Goal: Task Accomplishment & Management: Complete application form

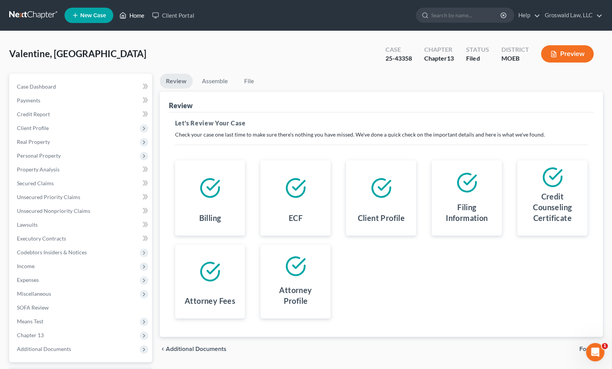
click at [141, 13] on link "Home" at bounding box center [132, 15] width 33 height 14
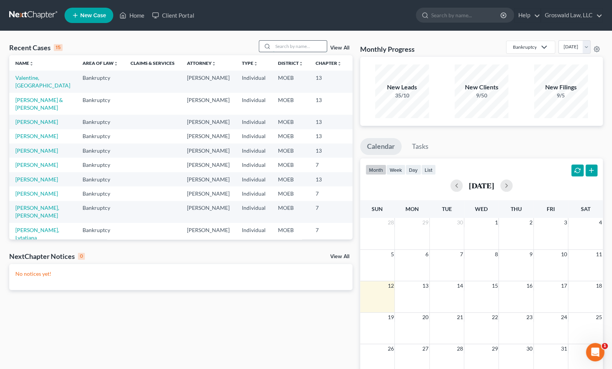
click at [286, 50] on input "search" at bounding box center [300, 46] width 54 height 11
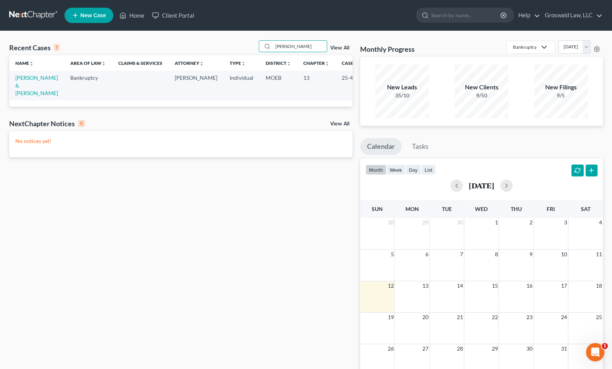
type input "[PERSON_NAME]"
click at [19, 82] on td "[PERSON_NAME] & [PERSON_NAME]" at bounding box center [36, 86] width 55 height 30
click at [19, 84] on link "[PERSON_NAME] & [PERSON_NAME]" at bounding box center [36, 85] width 43 height 22
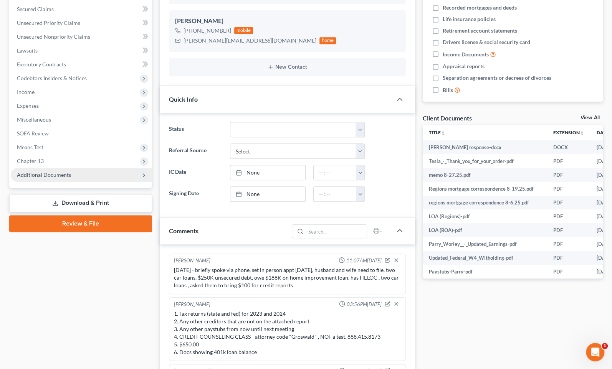
scroll to position [542, 0]
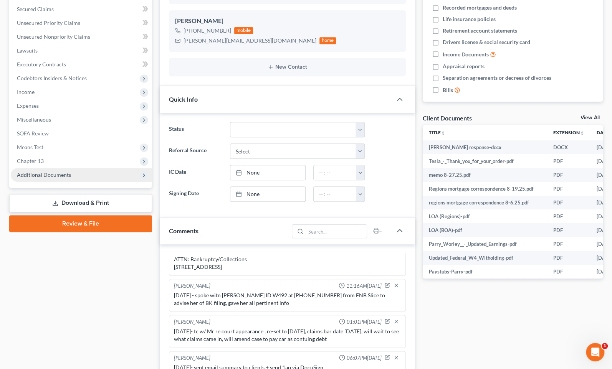
click at [41, 172] on span "Additional Documents" at bounding box center [44, 175] width 54 height 7
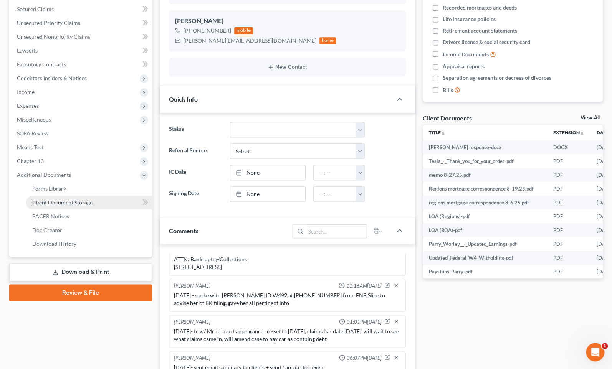
click at [61, 198] on link "Client Document Storage" at bounding box center [89, 203] width 126 height 14
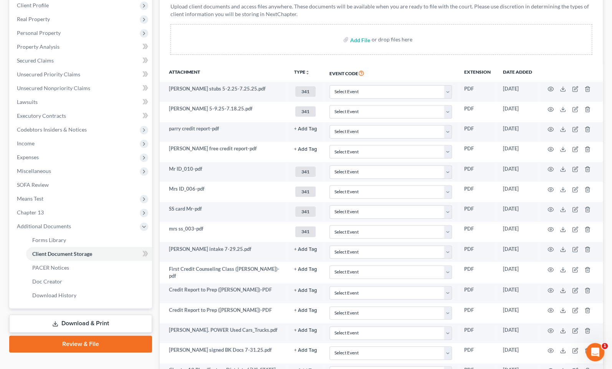
scroll to position [244, 0]
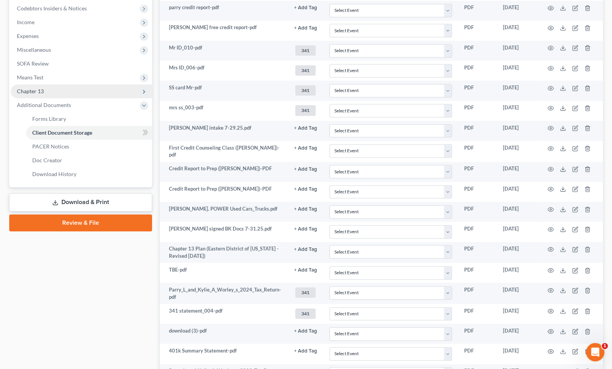
click at [57, 91] on span "Chapter 13" at bounding box center [81, 91] width 141 height 14
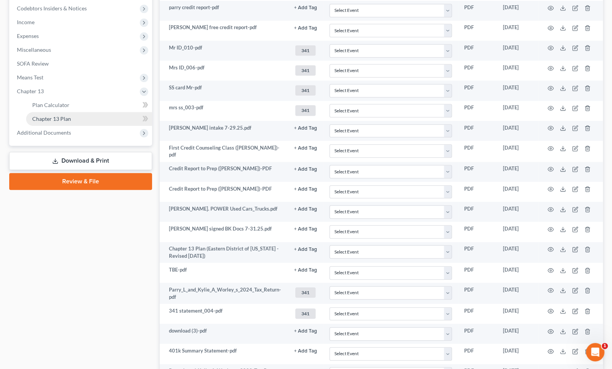
click at [78, 118] on link "Chapter 13 Plan" at bounding box center [89, 119] width 126 height 14
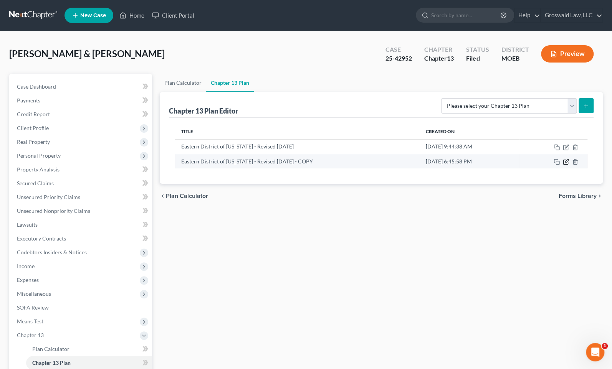
click at [567, 161] on icon "button" at bounding box center [566, 162] width 6 height 6
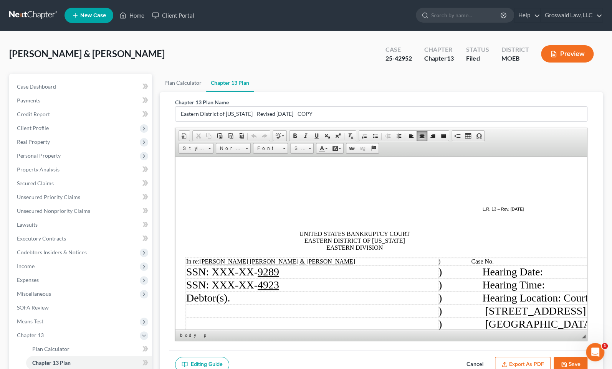
scroll to position [0, 27]
drag, startPoint x: 337, startPoint y: 241, endPoint x: 281, endPoint y: 182, distance: 81.8
click at [296, 231] on p "UNITED STATES BANKRUPTCY COURT EASTERN DISTRICT OF [US_STATE] EASTERN DIVISION" at bounding box center [354, 240] width 338 height 21
click at [304, 150] on span "Size" at bounding box center [298, 149] width 15 height 10
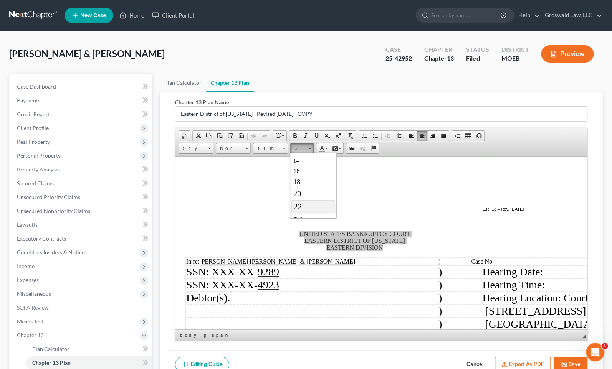
scroll to position [70, 0]
click at [304, 210] on link "24" at bounding box center [313, 208] width 44 height 13
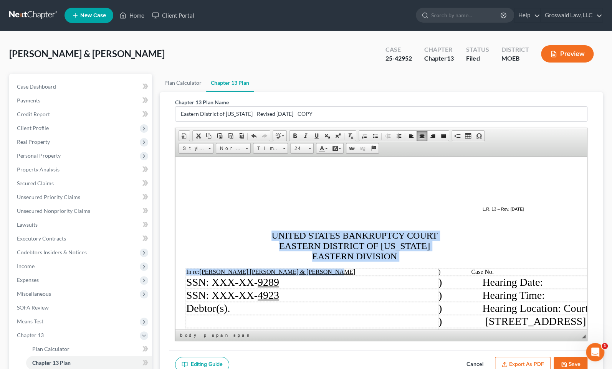
scroll to position [0, 0]
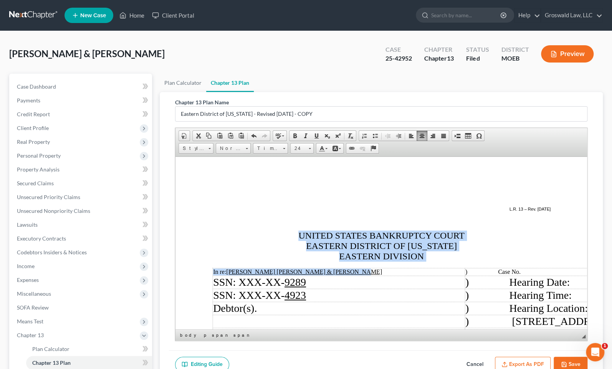
drag, startPoint x: 312, startPoint y: 273, endPoint x: 176, endPoint y: 272, distance: 136.3
click at [305, 147] on span "Size" at bounding box center [298, 149] width 15 height 10
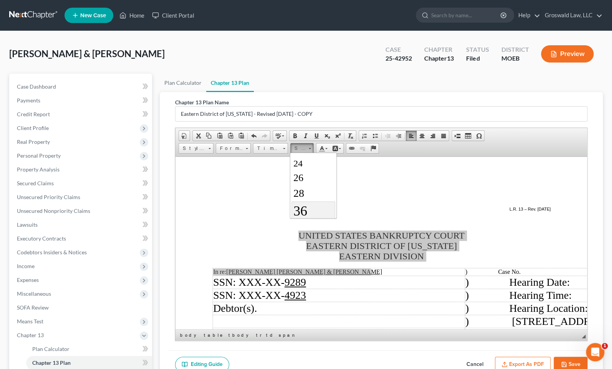
scroll to position [104, 0]
click at [296, 190] on span "26" at bounding box center [298, 188] width 10 height 11
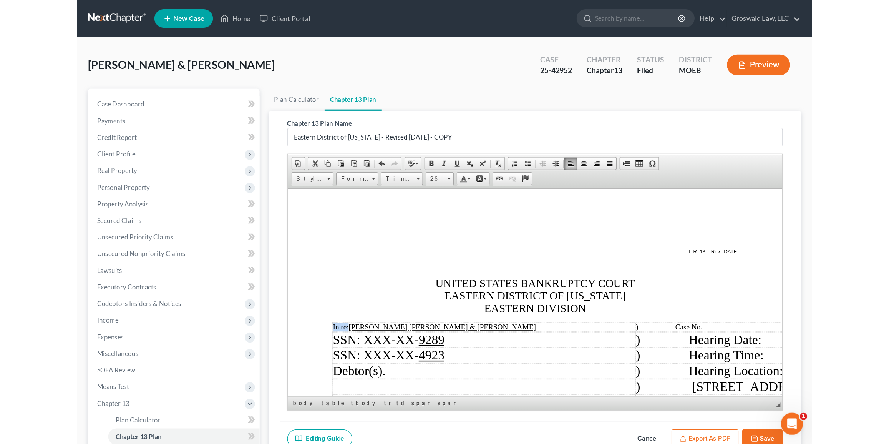
scroll to position [0, 0]
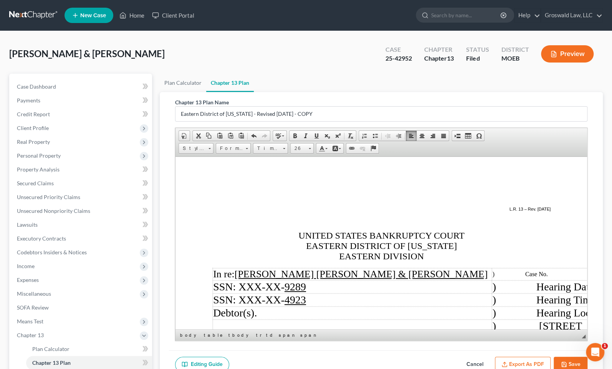
click at [569, 283] on span "Hearing Date:" at bounding box center [566, 287] width 61 height 12
click at [565, 280] on td ") Case No." at bounding box center [614, 274] width 246 height 12
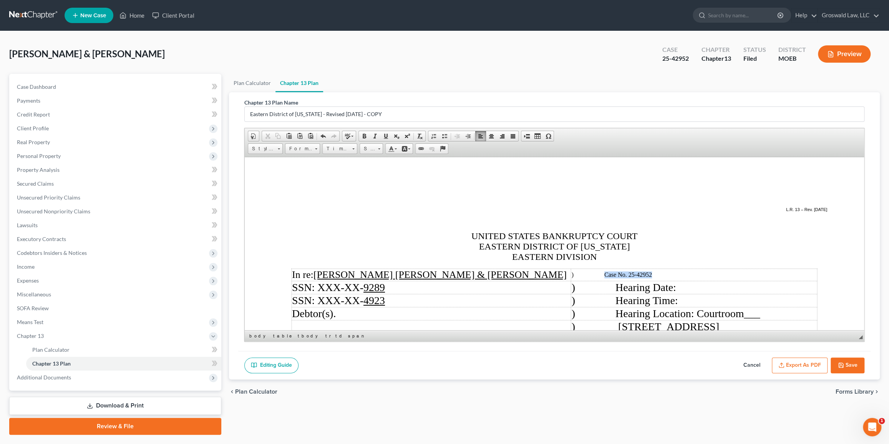
drag, startPoint x: 662, startPoint y: 276, endPoint x: 597, endPoint y: 275, distance: 64.1
click at [597, 275] on td ") Case No. 25-42952" at bounding box center [693, 274] width 246 height 12
click at [371, 149] on span "Size" at bounding box center [367, 149] width 15 height 10
click at [370, 209] on span "24" at bounding box center [366, 209] width 9 height 10
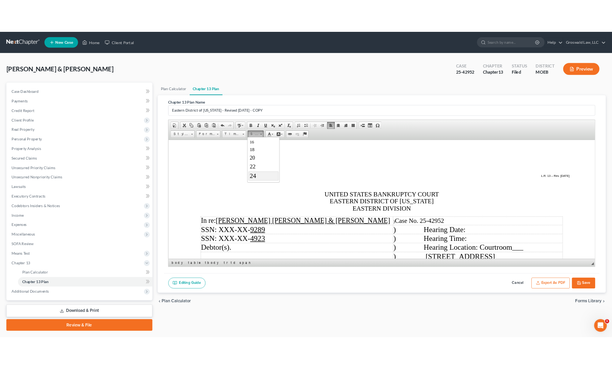
scroll to position [0, 0]
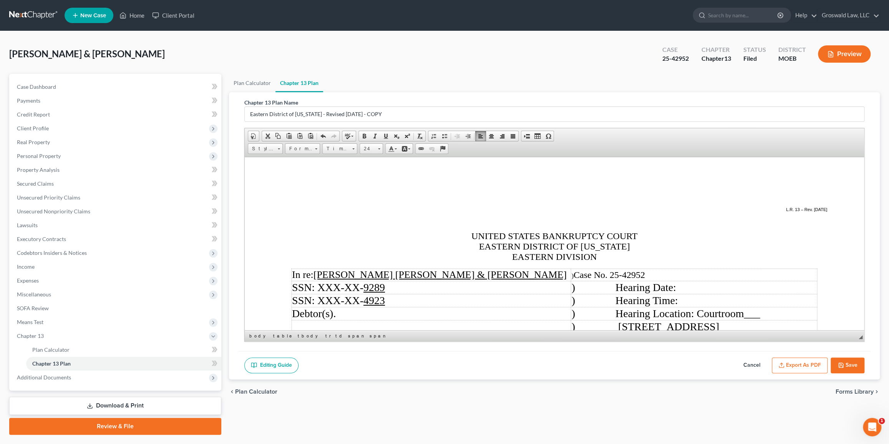
click at [617, 287] on td ") Hearing Date:" at bounding box center [693, 286] width 246 height 13
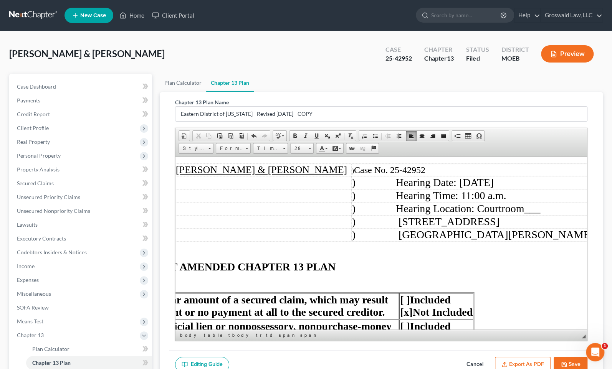
scroll to position [104, 142]
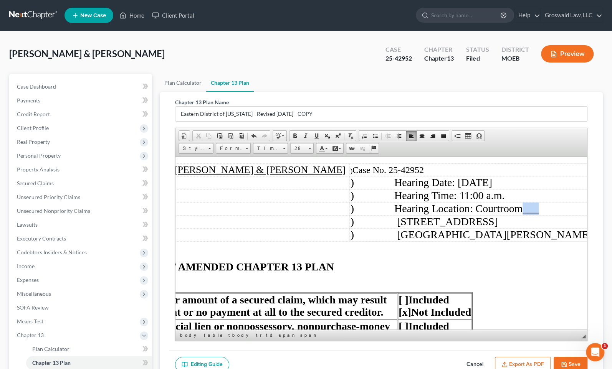
drag, startPoint x: 564, startPoint y: 208, endPoint x: 532, endPoint y: 215, distance: 33.3
click at [532, 215] on td ") Hearing Location: Courtroom ___" at bounding box center [472, 208] width 246 height 13
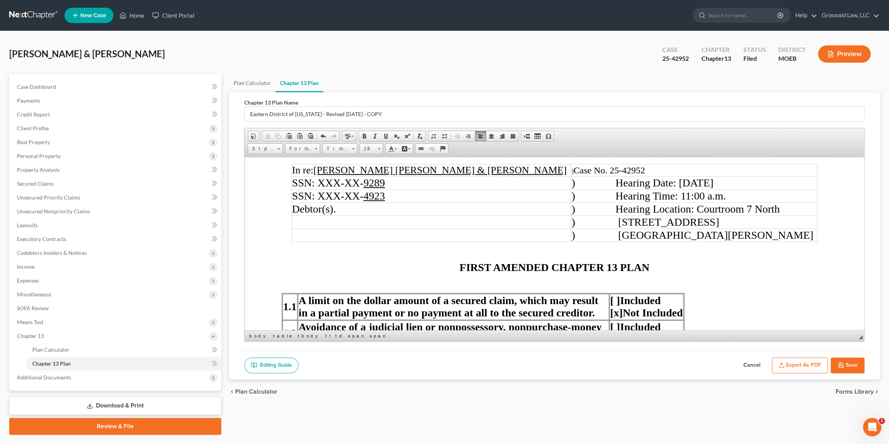
scroll to position [70, 0]
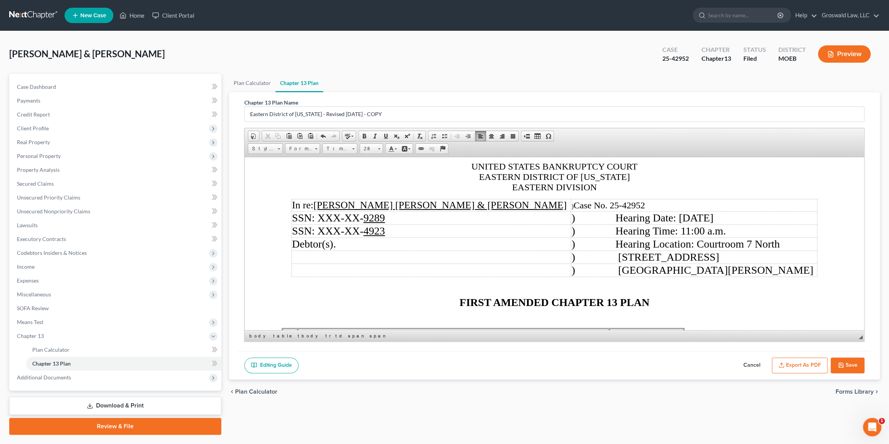
click at [617, 205] on span "Case No. 25-42952" at bounding box center [608, 205] width 71 height 10
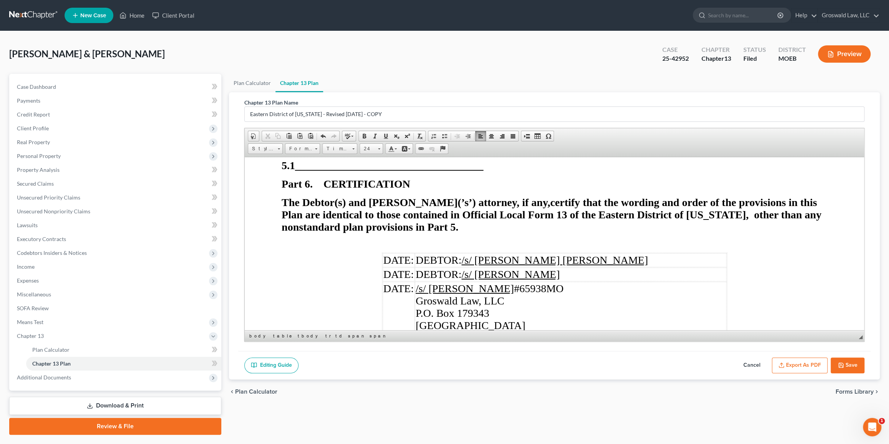
scroll to position [3101, 0]
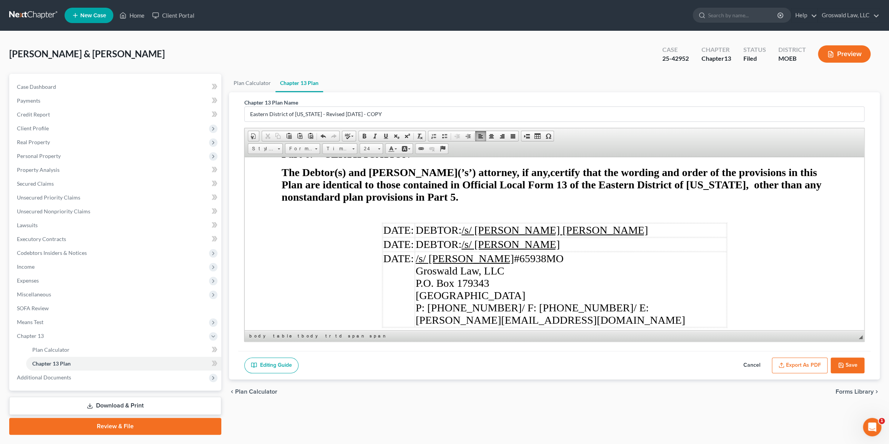
click at [414, 223] on td "DATE:" at bounding box center [398, 230] width 32 height 14
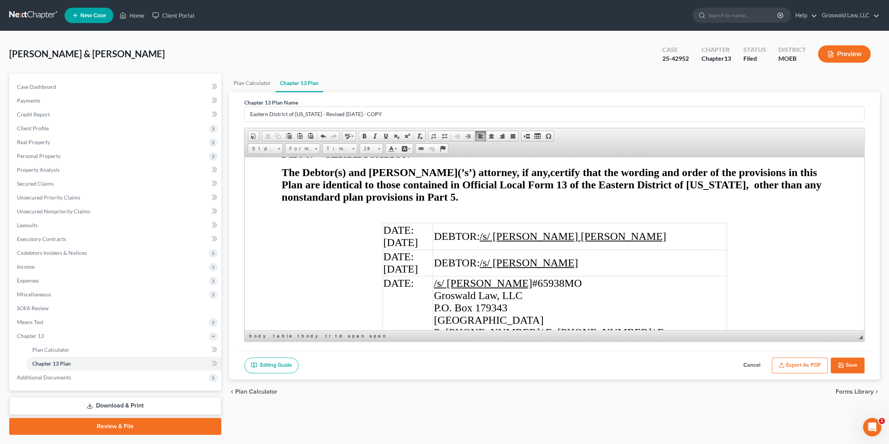
click at [432, 249] on td "DATE: [DATE]" at bounding box center [407, 262] width 50 height 26
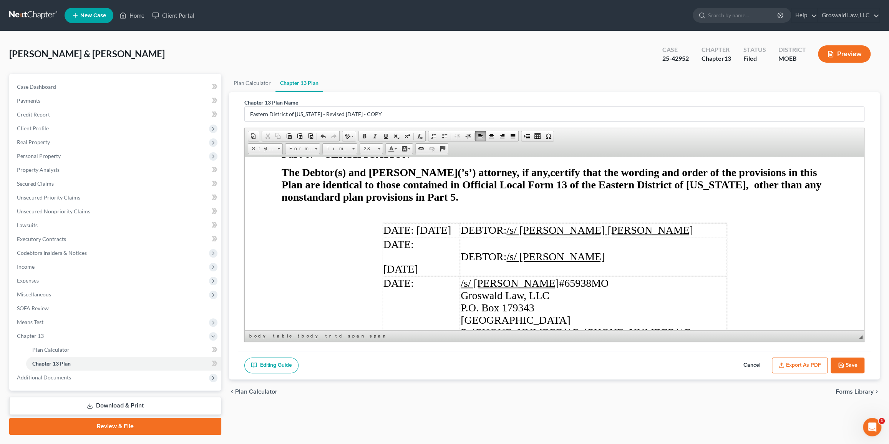
drag, startPoint x: 417, startPoint y: 238, endPoint x: 383, endPoint y: 230, distance: 35.1
click at [383, 238] on span "DATE: [DATE]" at bounding box center [418, 256] width 71 height 36
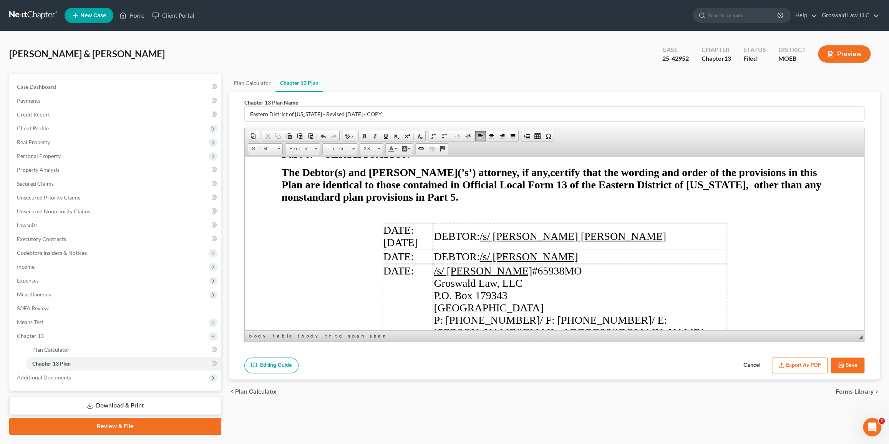
click at [413, 250] on span "DATE:" at bounding box center [398, 256] width 30 height 12
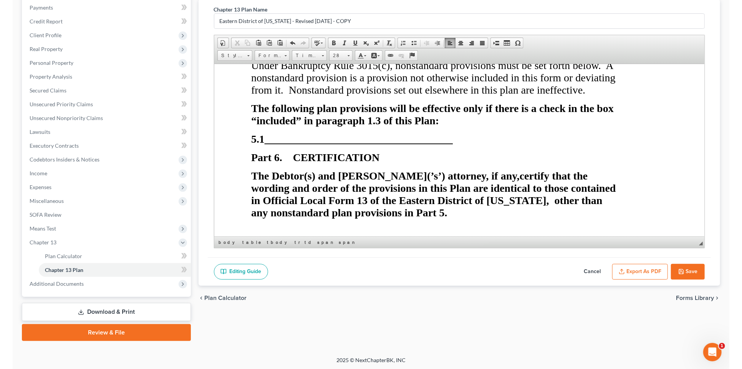
scroll to position [3460, 0]
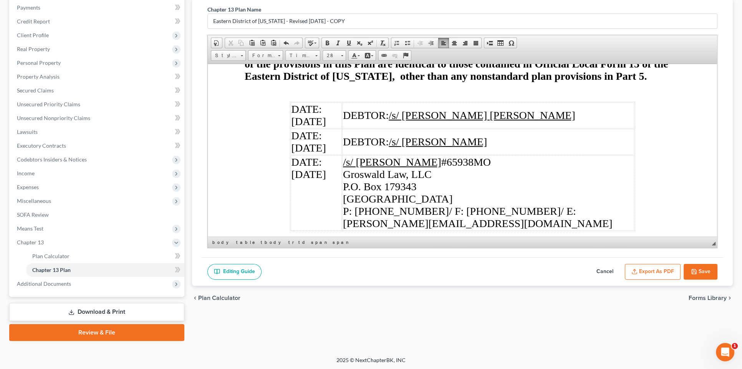
drag, startPoint x: 493, startPoint y: 219, endPoint x: 493, endPoint y: 214, distance: 4.6
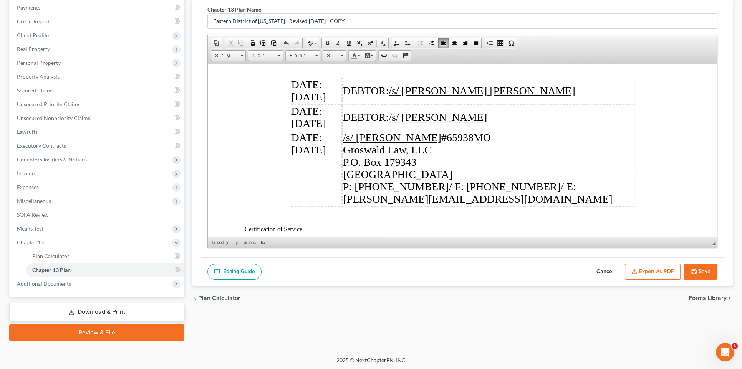
scroll to position [3507, 0]
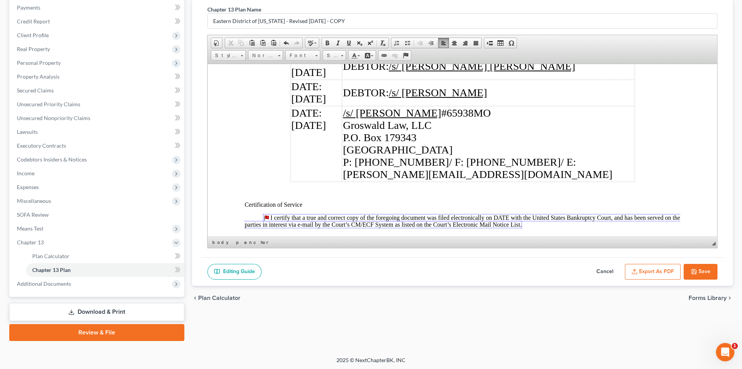
click at [309, 201] on p "Certification of Service" at bounding box center [462, 204] width 435 height 7
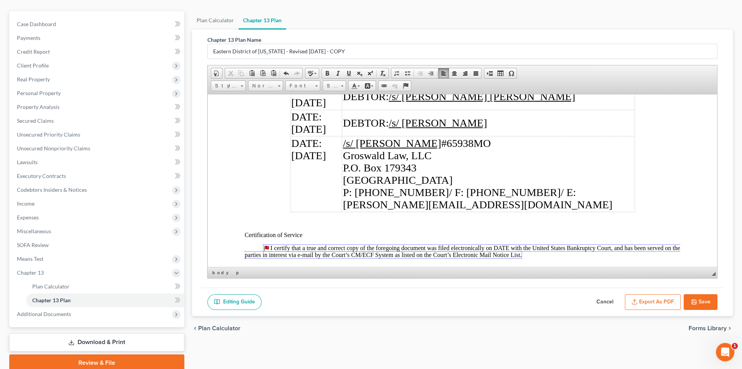
scroll to position [23, 0]
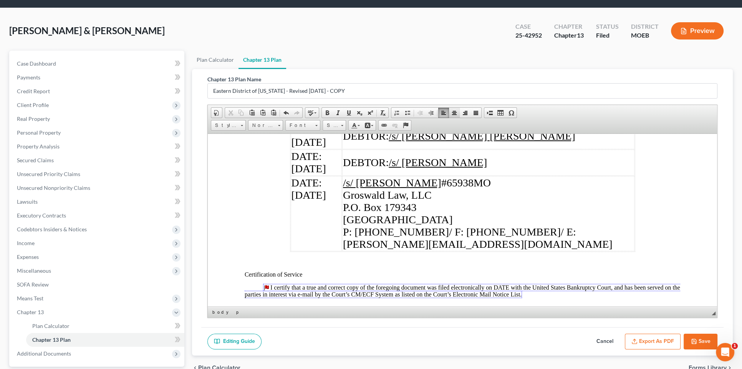
click at [449, 109] on link "Center" at bounding box center [454, 113] width 11 height 10
drag, startPoint x: 508, startPoint y: 250, endPoint x: 495, endPoint y: 250, distance: 12.7
click at [495, 284] on link "I certify that a true and correct copy of the foregoing document was filed elec…" at bounding box center [462, 291] width 435 height 14
click at [565, 284] on p "I certify that a true and correct copy of the foregoing document was filed elec…" at bounding box center [462, 291] width 435 height 14
click at [462, 111] on span at bounding box center [465, 113] width 6 height 6
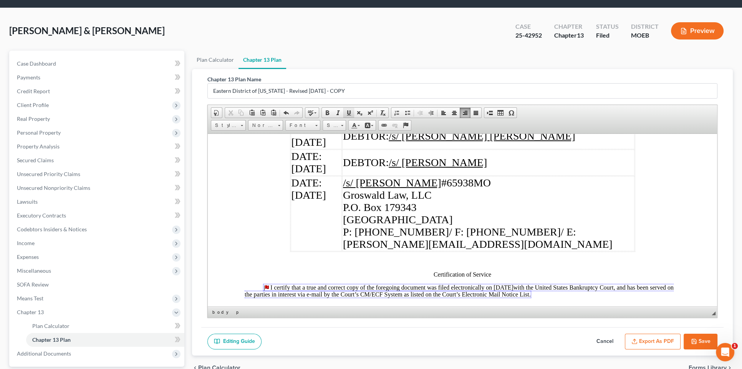
click at [348, 113] on span at bounding box center [349, 113] width 6 height 6
drag, startPoint x: 680, startPoint y: 275, endPoint x: 211, endPoint y: 217, distance: 472.5
click at [334, 127] on span "Size" at bounding box center [330, 126] width 15 height 10
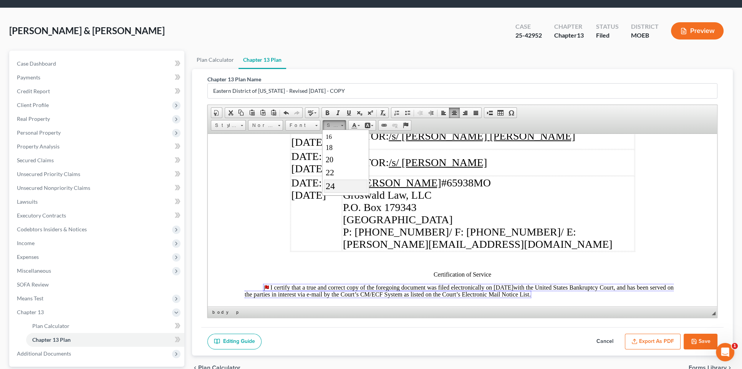
click at [329, 189] on span "24" at bounding box center [330, 186] width 9 height 10
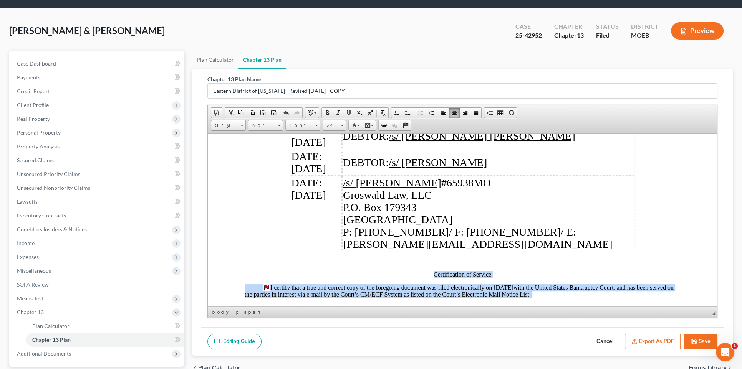
scroll to position [0, 0]
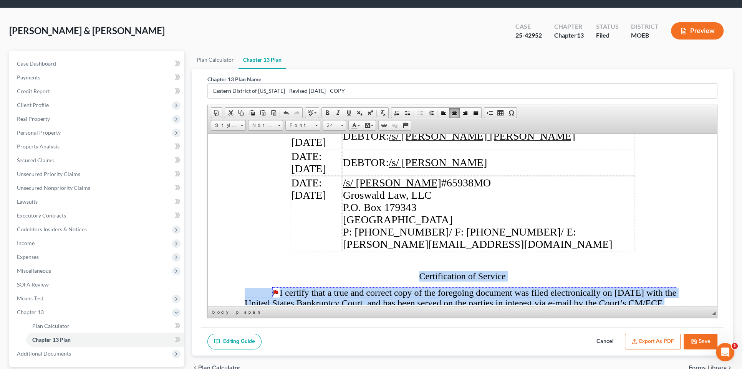
click at [518, 271] on p "Certification of Service" at bounding box center [462, 276] width 435 height 10
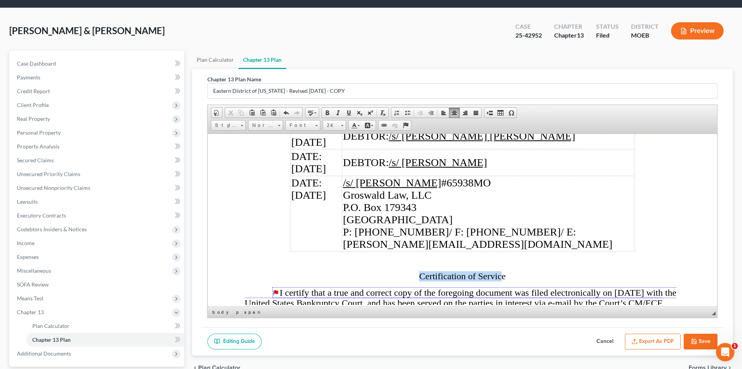
drag, startPoint x: 501, startPoint y: 238, endPoint x: 417, endPoint y: 239, distance: 83.7
click at [419, 271] on span "Certification of Service" at bounding box center [462, 276] width 86 height 10
drag, startPoint x: 508, startPoint y: 240, endPoint x: 366, endPoint y: 184, distance: 153.3
click at [410, 271] on p "Certification of Service" at bounding box center [462, 276] width 435 height 10
click at [323, 115] on link "Bold" at bounding box center [327, 113] width 11 height 10
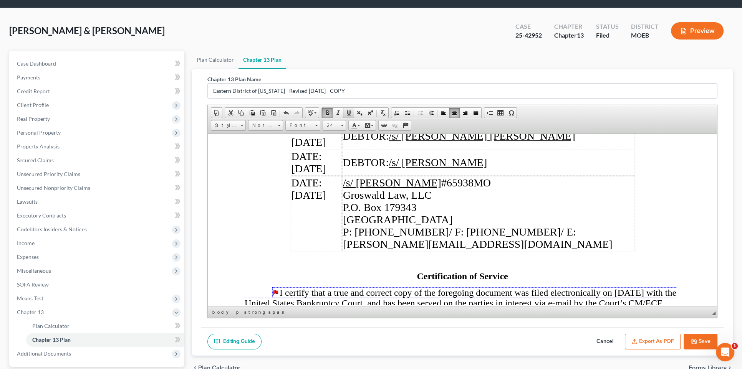
click at [348, 112] on span at bounding box center [349, 113] width 6 height 6
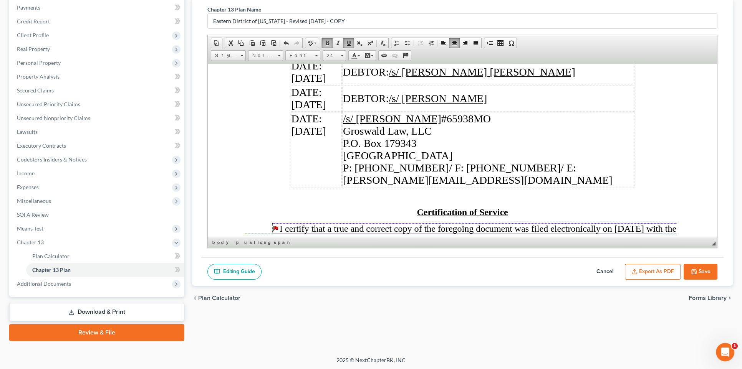
scroll to position [3545, 0]
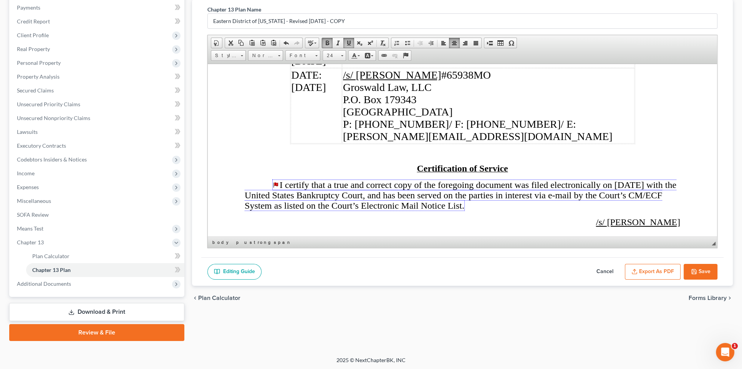
click at [617, 272] on button "Export as PDF" at bounding box center [653, 272] width 56 height 16
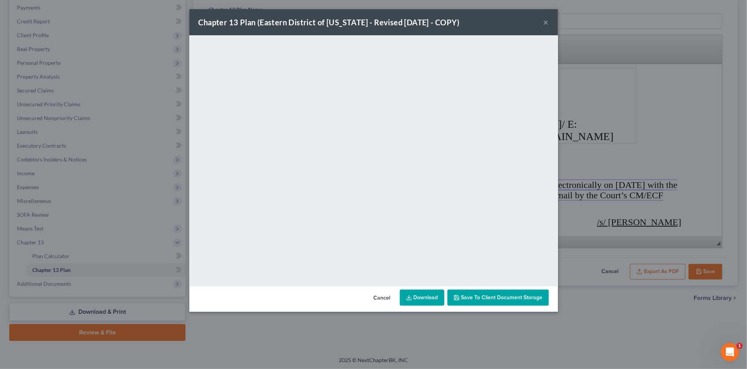
click at [547, 22] on button "×" at bounding box center [545, 22] width 5 height 9
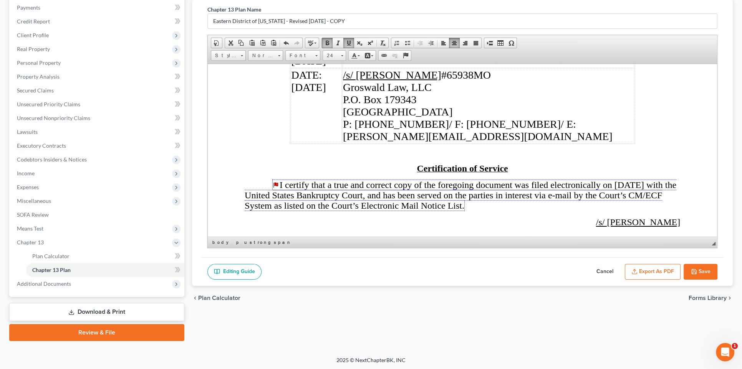
click at [480, 94] on span "/s/ [PERSON_NAME] #65938MO Groswald Law, LLC P.O. [GEOGRAPHIC_DATA] P: [PHONE_N…" at bounding box center [478, 105] width 270 height 73
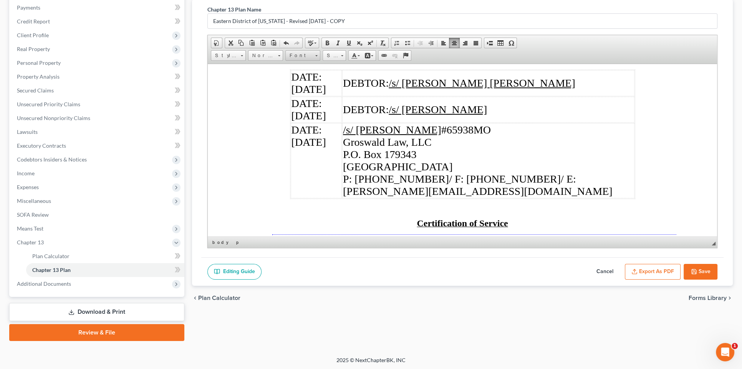
scroll to position [3475, 0]
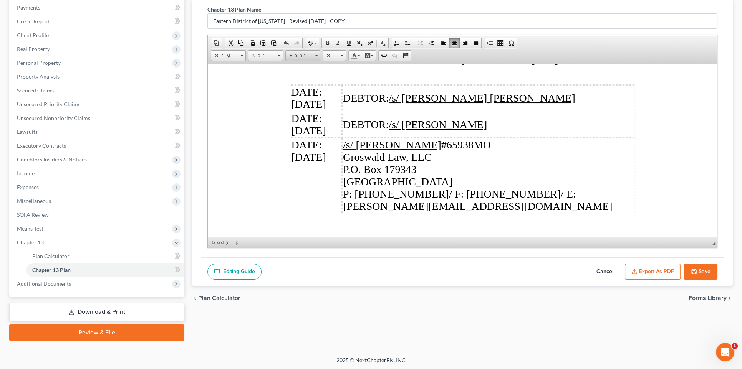
click at [301, 53] on span "Font" at bounding box center [299, 56] width 27 height 10
drag, startPoint x: 309, startPoint y: 84, endPoint x: 387, endPoint y: 78, distance: 78.9
click at [309, 84] on span "Times New Roman" at bounding box center [312, 84] width 48 height 7
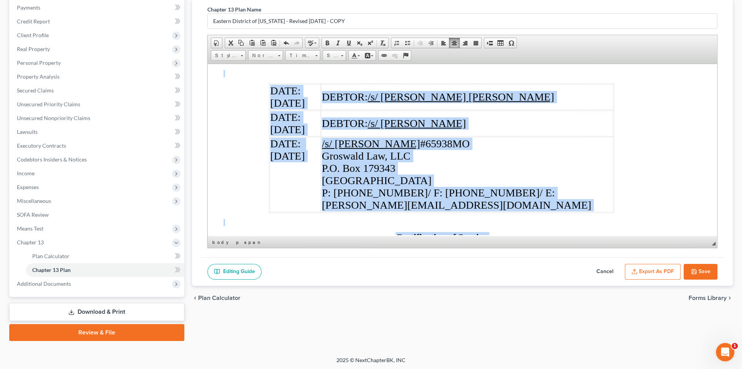
scroll to position [0, 0]
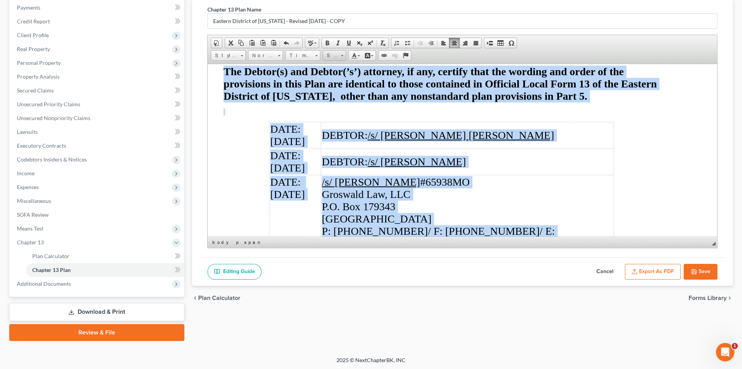
click at [332, 52] on span "Size" at bounding box center [330, 56] width 15 height 10
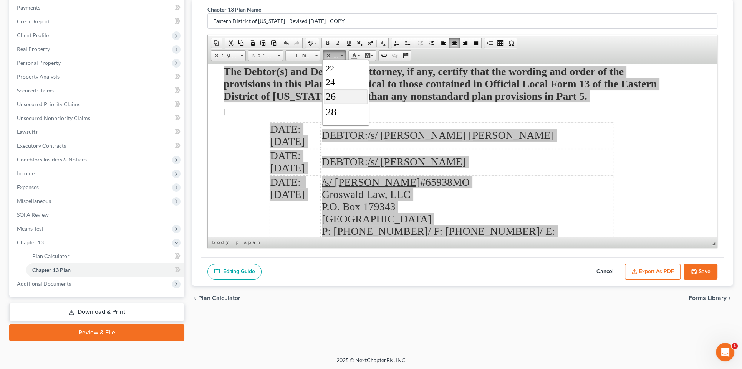
scroll to position [104, 0]
click at [336, 107] on link "28" at bounding box center [346, 110] width 44 height 15
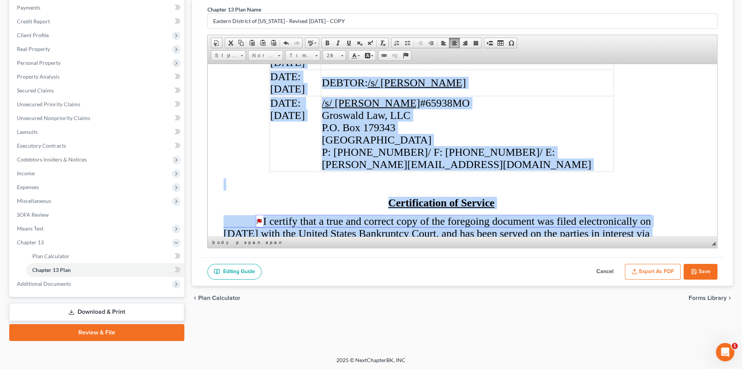
scroll to position [3714, 21]
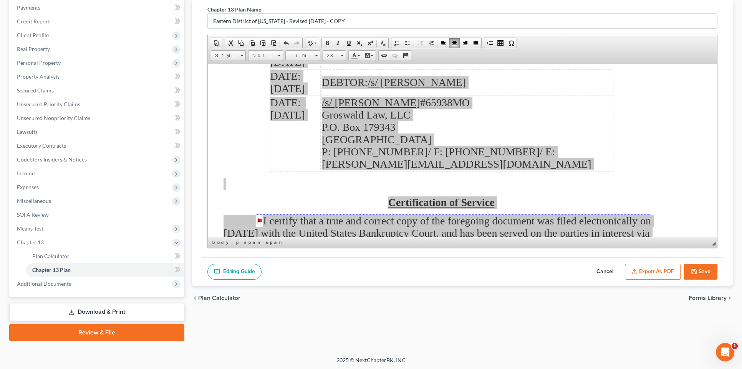
click at [617, 271] on button "Export as PDF" at bounding box center [653, 272] width 56 height 16
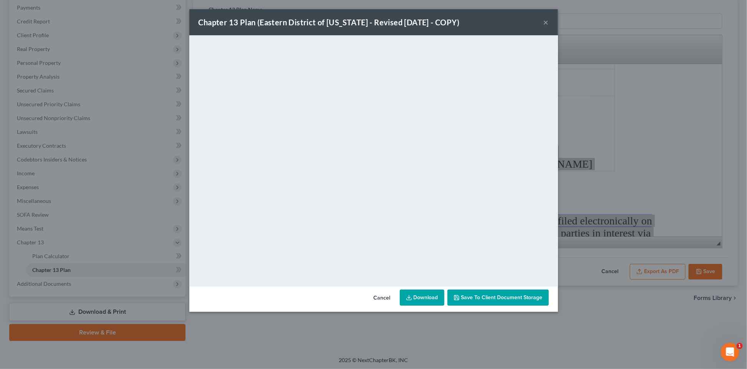
click at [547, 24] on button "×" at bounding box center [545, 22] width 5 height 9
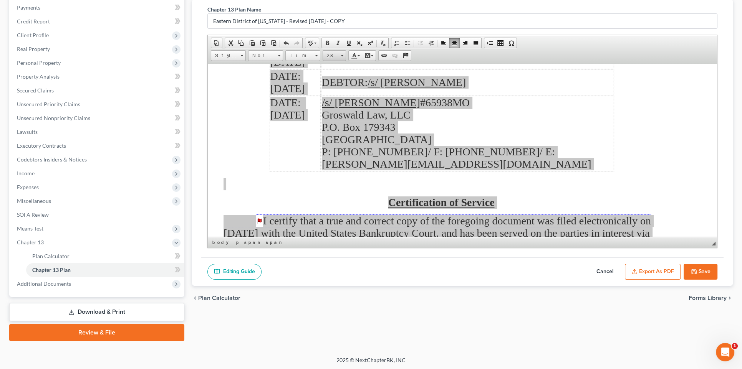
click at [343, 54] on link "28" at bounding box center [334, 55] width 23 height 11
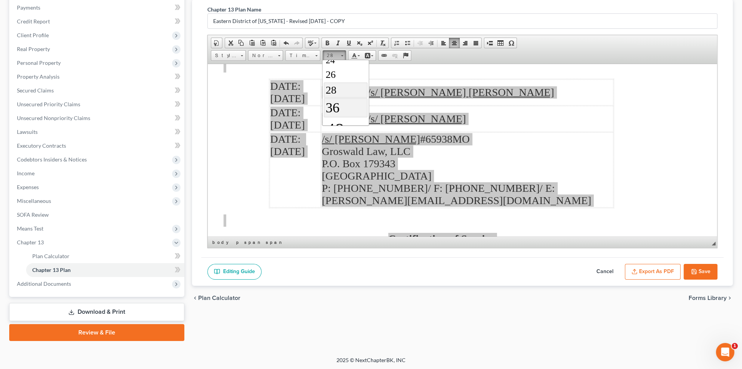
click at [338, 104] on span "36" at bounding box center [333, 107] width 14 height 15
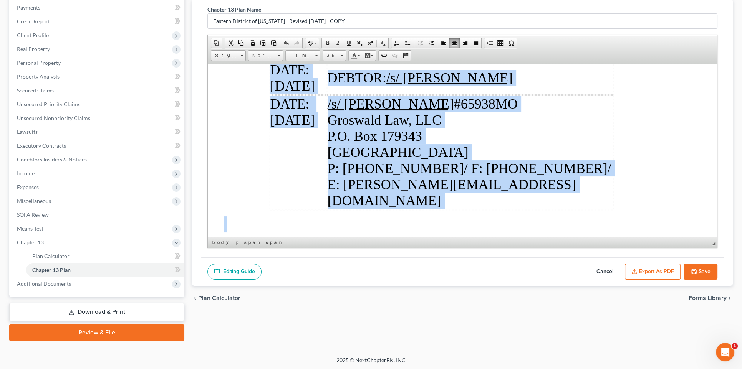
scroll to position [5468, 21]
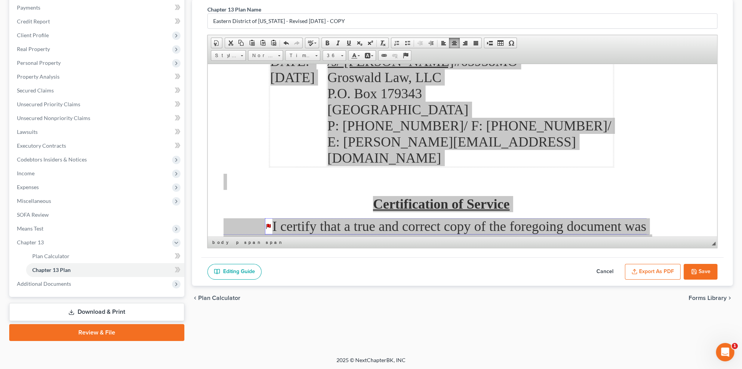
click at [617, 265] on button "Export as PDF" at bounding box center [653, 272] width 56 height 16
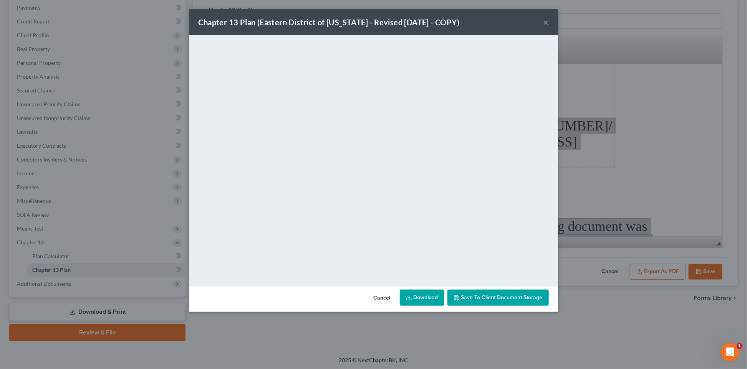
click at [546, 21] on button "×" at bounding box center [545, 22] width 5 height 9
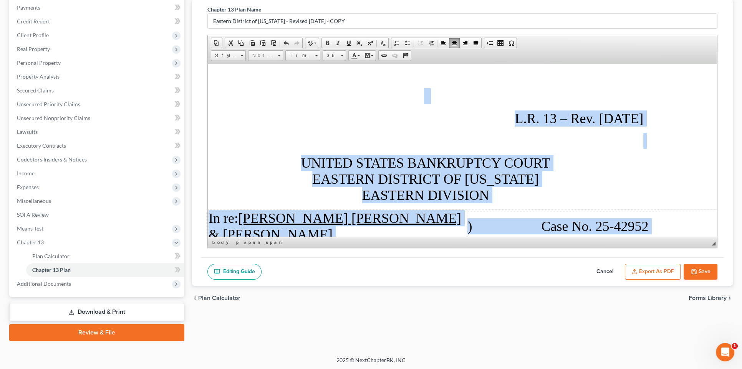
scroll to position [0, 37]
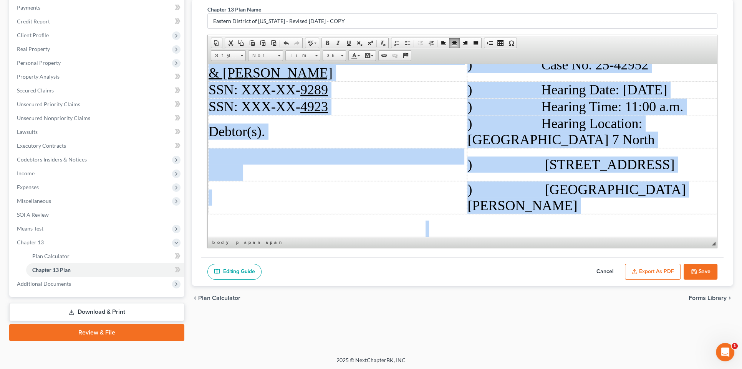
drag, startPoint x: 526, startPoint y: 138, endPoint x: 523, endPoint y: 135, distance: 4.1
click at [525, 138] on td ") Hearing Location: [GEOGRAPHIC_DATA] 7 North" at bounding box center [600, 131] width 266 height 33
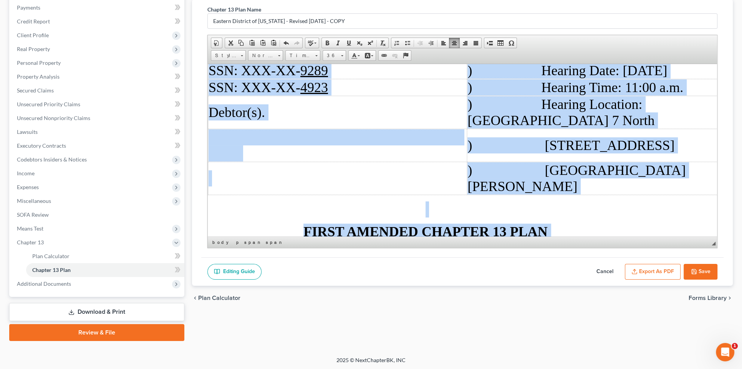
scroll to position [209, 37]
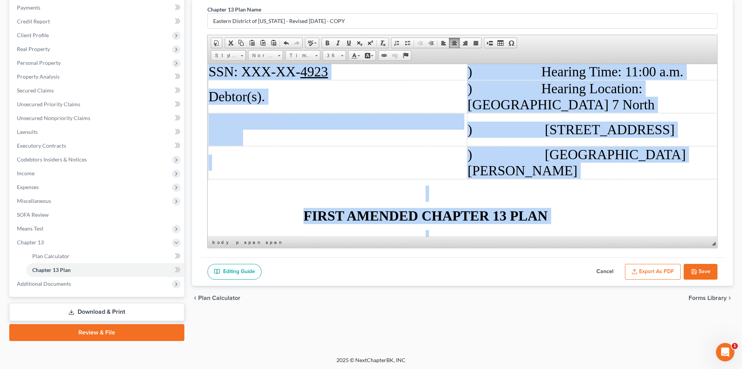
click at [394, 153] on td at bounding box center [337, 162] width 259 height 33
click at [430, 208] on strong "FIRST AMENDED CHAPTER 13 PLAN" at bounding box center [425, 215] width 244 height 15
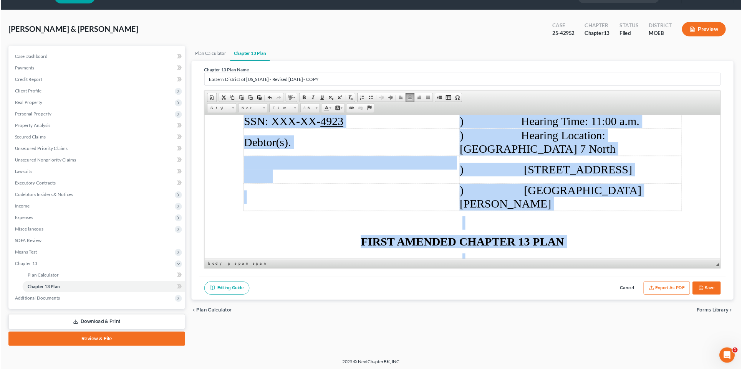
scroll to position [209, 0]
click at [500, 149] on td "SSN: XXX-XX- 4923" at bounding box center [420, 145] width 259 height 17
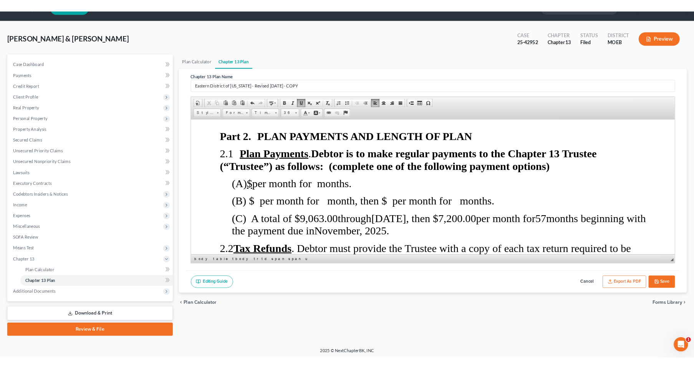
scroll to position [886, 0]
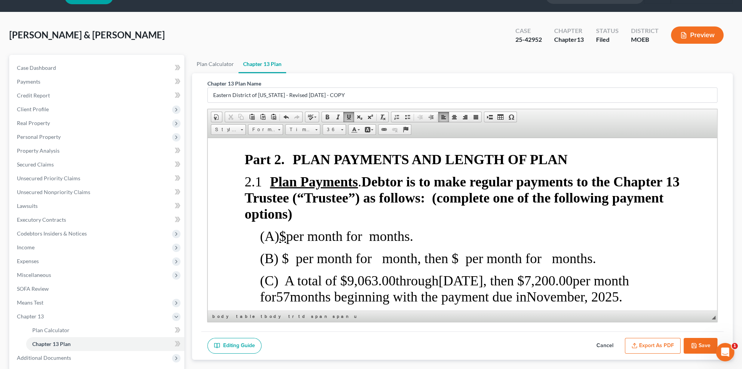
click at [613, 273] on span "(C) A total of $ 9,063.00 through [DATE] , then $ 7,200.00 per month for 57 mon…" at bounding box center [444, 288] width 369 height 31
drag, startPoint x: 295, startPoint y: 238, endPoint x: 357, endPoint y: 217, distance: 65.7
click at [296, 251] on span "(B) $ per month for month, then $ per month for months." at bounding box center [428, 258] width 336 height 15
click at [617, 250] on p "(B) $ per month for month, then $ per month for months." at bounding box center [470, 258] width 420 height 16
drag, startPoint x: 289, startPoint y: 240, endPoint x: 301, endPoint y: 232, distance: 15.1
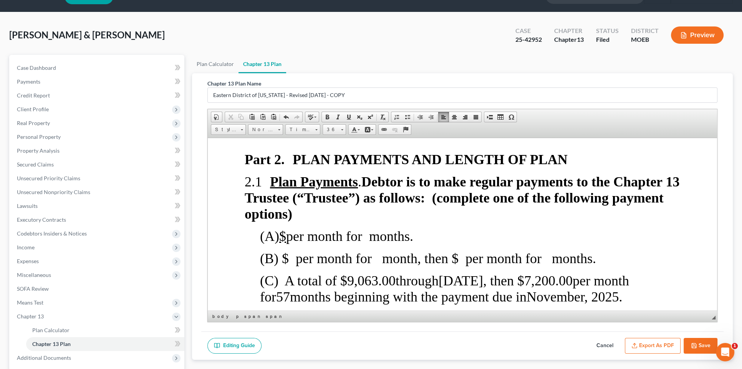
click at [290, 251] on span "(B) $ per month for month, then $ per month for months." at bounding box center [428, 258] width 336 height 15
click at [573, 273] on span "7,200.00" at bounding box center [548, 280] width 48 height 15
click at [510, 251] on span "(B) $2,863.00 per month for 1 month, then $ per month for months." at bounding box center [450, 258] width 381 height 15
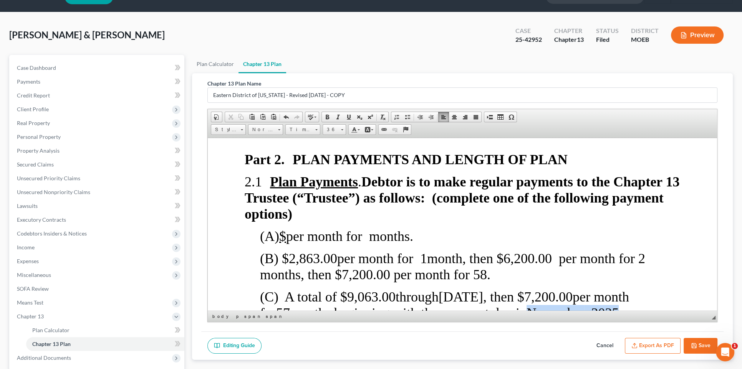
drag, startPoint x: 627, startPoint y: 292, endPoint x: 538, endPoint y: 293, distance: 89.9
click at [538, 294] on span "(C) A total of $ 9,063.00 through [DATE] , then $ 7,200.00 per month for 57 mon…" at bounding box center [444, 304] width 369 height 31
drag, startPoint x: 292, startPoint y: 291, endPoint x: 283, endPoint y: 291, distance: 9.2
click at [280, 305] on span "57" at bounding box center [283, 312] width 14 height 15
drag, startPoint x: 394, startPoint y: 275, endPoint x: 343, endPoint y: 276, distance: 51.1
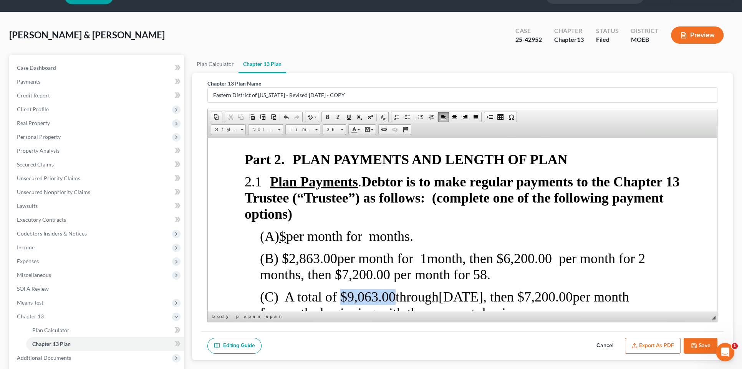
click at [343, 289] on span "(C) A total of $ 9,063.00 through [DATE] , then $ 7,200.00 per month for months…" at bounding box center [444, 304] width 369 height 31
drag, startPoint x: 470, startPoint y: 273, endPoint x: 396, endPoint y: 279, distance: 73.9
click at [396, 289] on span "[DATE]" at bounding box center [402, 296] width 45 height 15
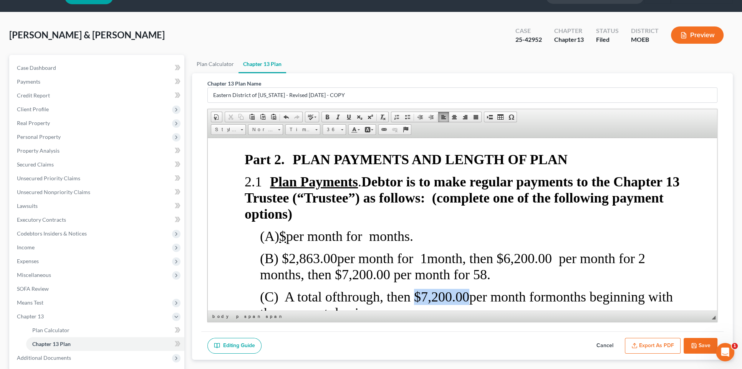
drag, startPoint x: 488, startPoint y: 276, endPoint x: 433, endPoint y: 275, distance: 54.9
click at [433, 289] on span "(C) A total of through , then $ 7,200.00 per month for months beginning with th…" at bounding box center [466, 304] width 413 height 31
click at [484, 253] on span "(B) $2,863.00 per month for 1 month, then $6,200.00 per month for 2 months, the…" at bounding box center [454, 266] width 389 height 31
drag, startPoint x: 423, startPoint y: 238, endPoint x: 499, endPoint y: 217, distance: 79.1
click at [438, 251] on span "(B) $2,863.00 per month for 1 month, then $6,200.00 per month for 2 months, the…" at bounding box center [454, 266] width 389 height 31
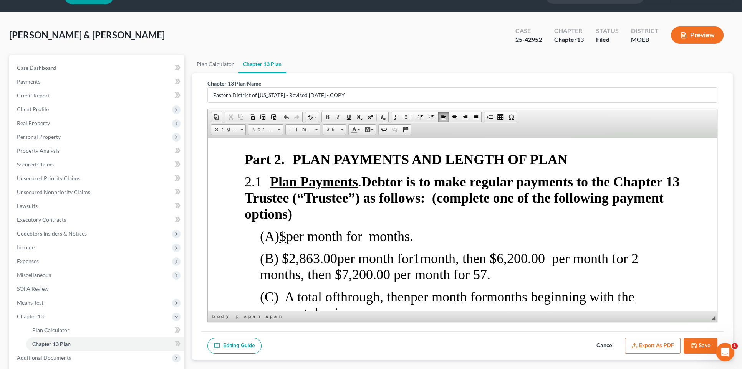
click at [485, 254] on span "(B) $2,863.00 per month for 1 month, then $6,200.00 per month for 2 months, the…" at bounding box center [451, 266] width 382 height 31
click at [617, 343] on button "Export as PDF" at bounding box center [653, 346] width 56 height 16
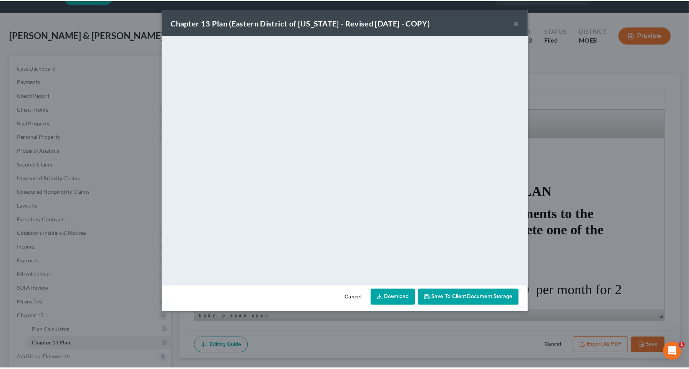
scroll to position [918, 0]
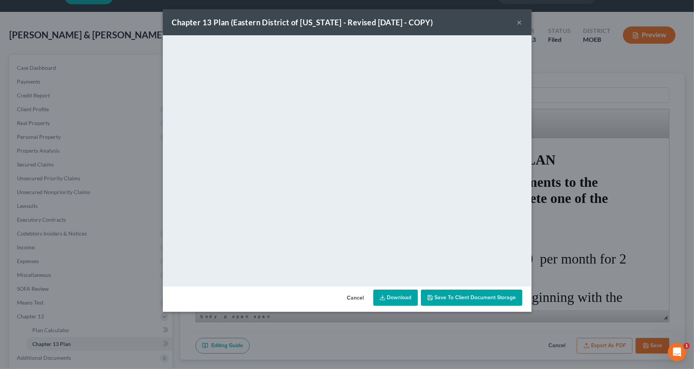
click at [520, 23] on button "×" at bounding box center [519, 22] width 5 height 9
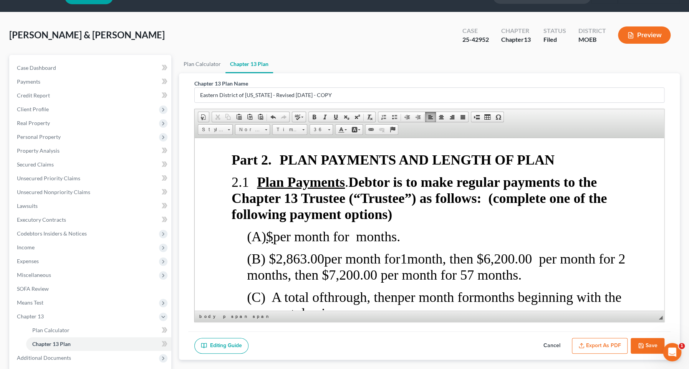
click at [617, 346] on button "Save" at bounding box center [648, 346] width 34 height 16
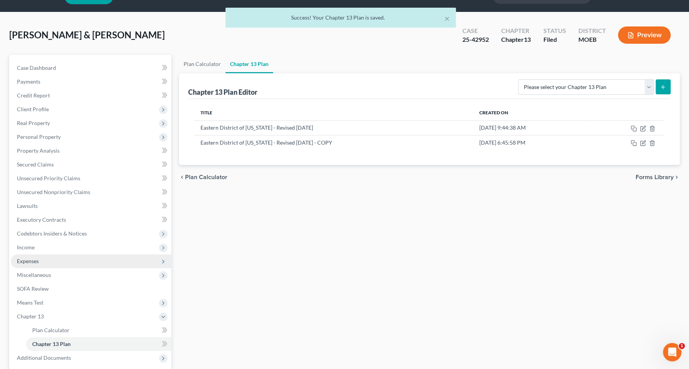
click at [46, 258] on span "Expenses" at bounding box center [91, 262] width 161 height 14
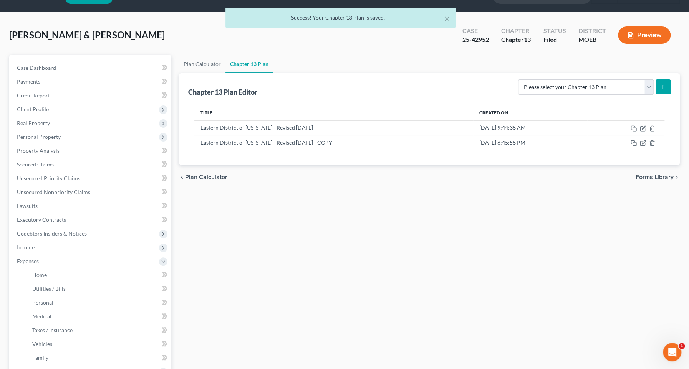
click at [617, 35] on button "Preview" at bounding box center [644, 34] width 53 height 17
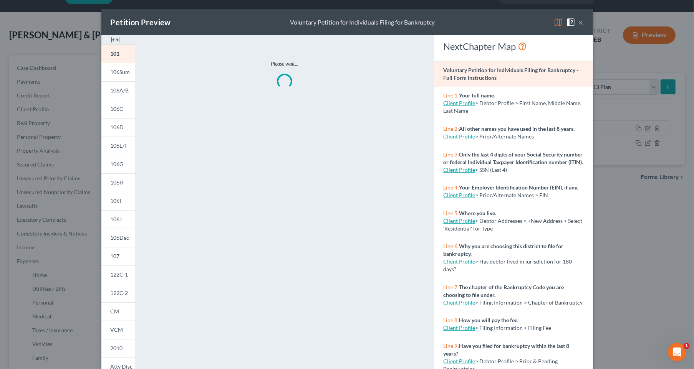
click at [111, 39] on img at bounding box center [115, 39] width 9 height 9
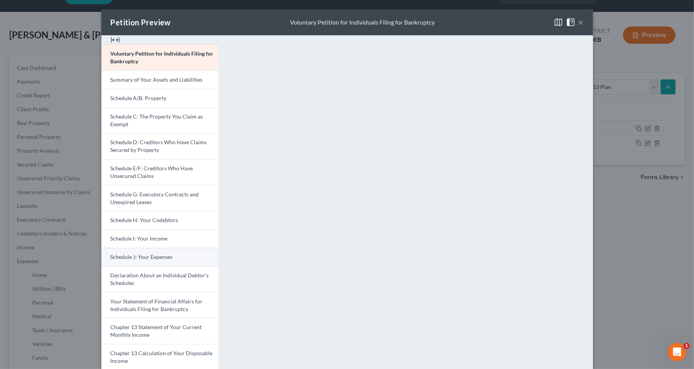
click at [166, 259] on span "Schedule J: Your Expenses" at bounding box center [142, 257] width 62 height 7
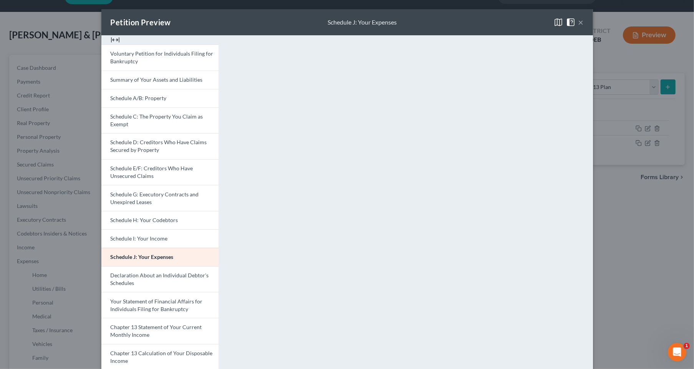
click at [578, 23] on button "×" at bounding box center [580, 22] width 5 height 9
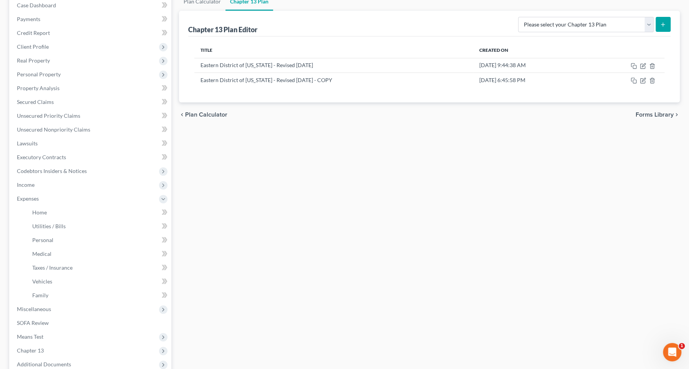
scroll to position [88, 0]
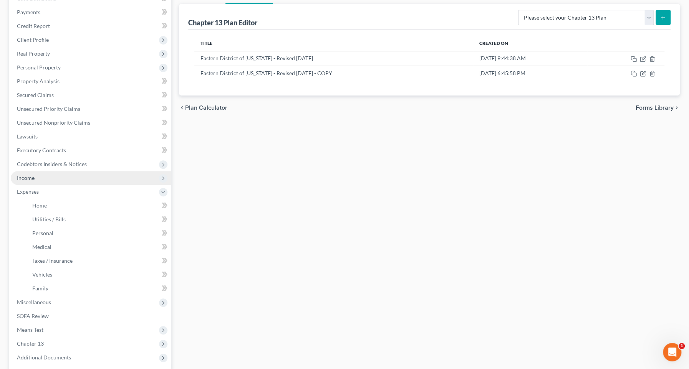
click at [45, 180] on span "Income" at bounding box center [91, 178] width 161 height 14
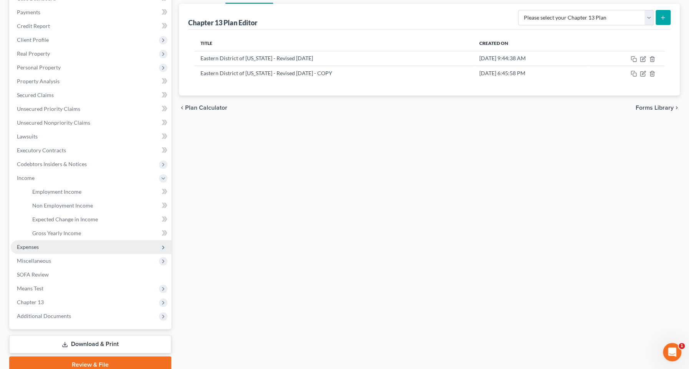
click at [43, 247] on span "Expenses" at bounding box center [91, 247] width 161 height 14
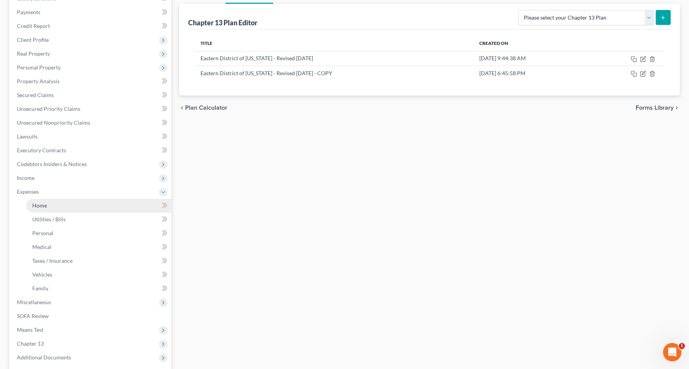
click at [72, 207] on link "Home" at bounding box center [98, 206] width 145 height 14
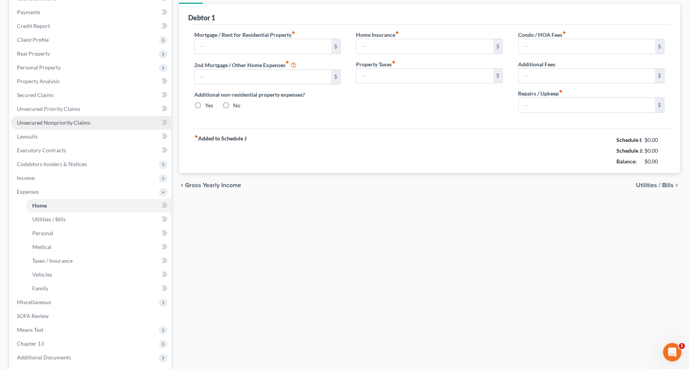
scroll to position [17, 0]
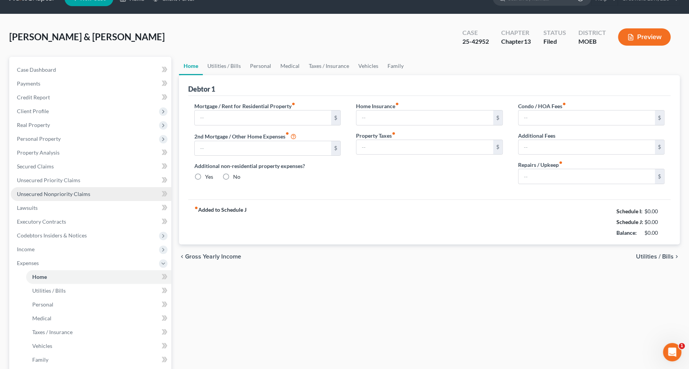
type input "3,165.00"
type input "792.00"
radio input "true"
type input "0.00"
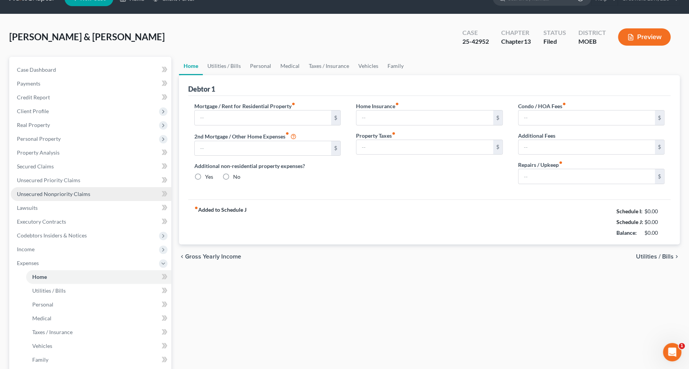
type input "0.00"
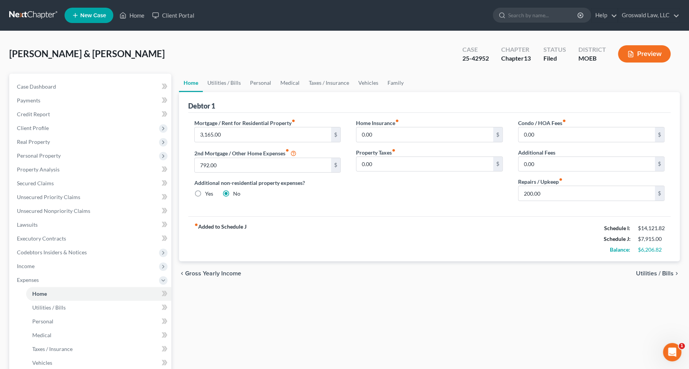
click at [617, 56] on button "Preview" at bounding box center [644, 53] width 53 height 17
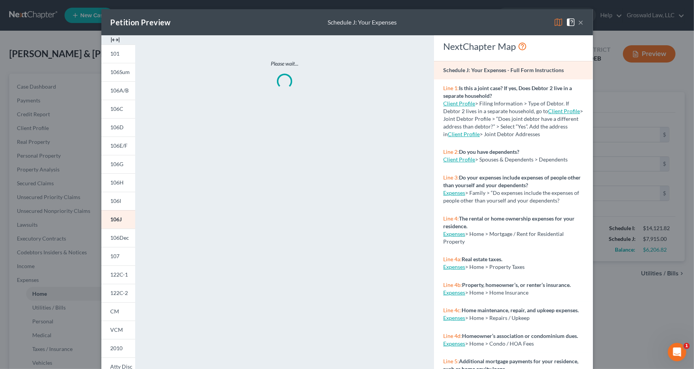
click at [112, 39] on img at bounding box center [115, 39] width 9 height 9
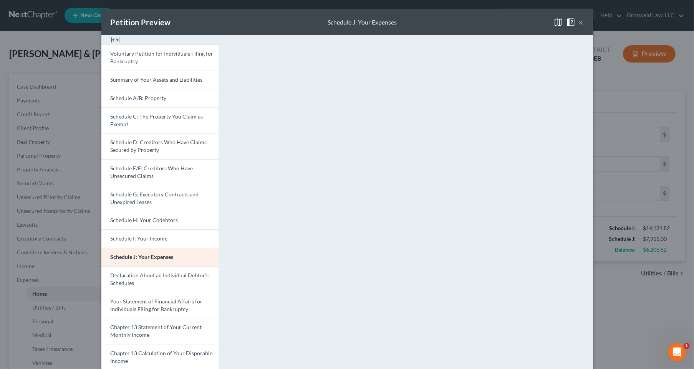
click at [578, 25] on button "×" at bounding box center [580, 22] width 5 height 9
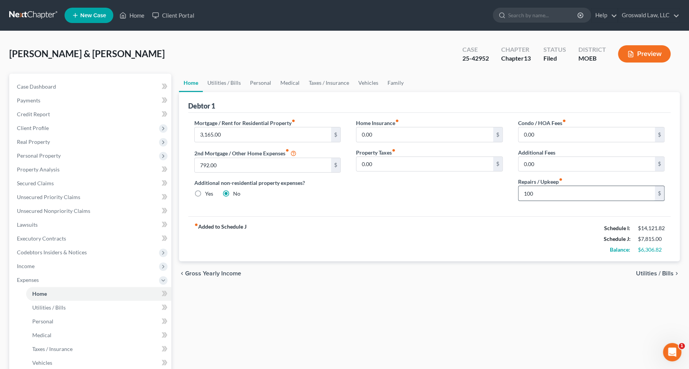
type input "100"
click at [430, 204] on div "Home Insurance fiber_manual_record 0.00 $ Property Taxes fiber_manual_record 0.…" at bounding box center [429, 163] width 162 height 88
click at [223, 84] on link "Utilities / Bills" at bounding box center [224, 83] width 43 height 18
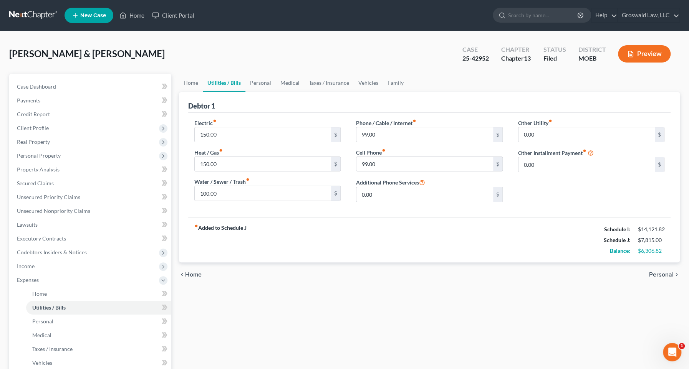
drag, startPoint x: 415, startPoint y: 340, endPoint x: 382, endPoint y: 292, distance: 57.8
click at [415, 340] on div "Home Utilities / Bills Personal Medical Taxes / Insurance Vehicles Family Debto…" at bounding box center [429, 289] width 509 height 430
click at [258, 133] on input "150.00" at bounding box center [263, 134] width 137 height 15
type input "100"
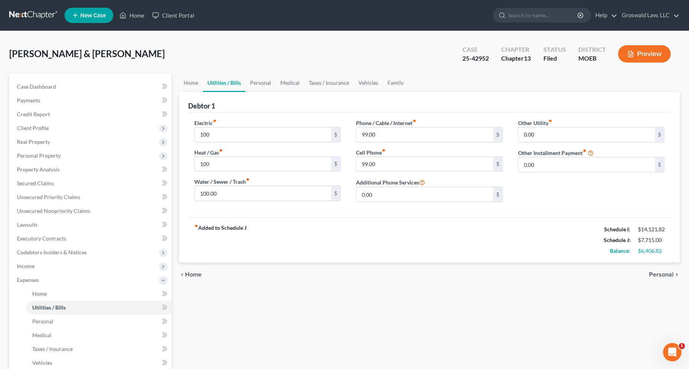
click at [467, 336] on div "Home Utilities / Bills Personal Medical Taxes / Insurance Vehicles Family Debto…" at bounding box center [429, 289] width 509 height 430
click at [253, 81] on link "Personal" at bounding box center [260, 83] width 30 height 18
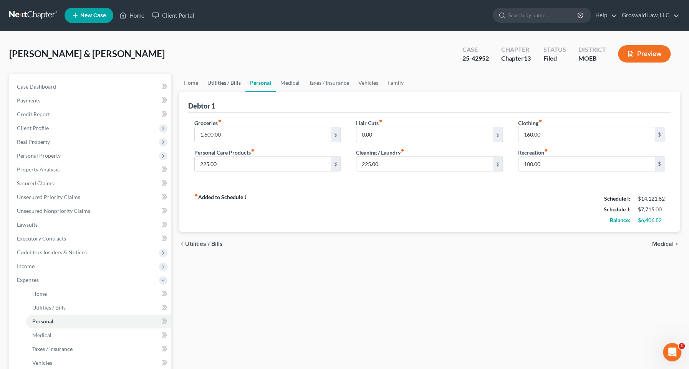
click at [227, 83] on link "Utilities / Bills" at bounding box center [224, 83] width 43 height 18
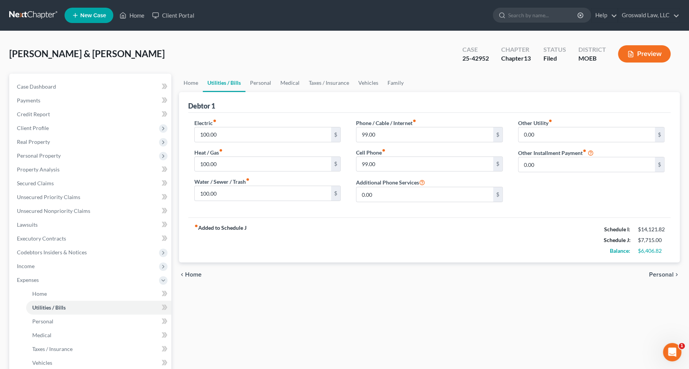
click at [617, 48] on button "Preview" at bounding box center [644, 53] width 53 height 17
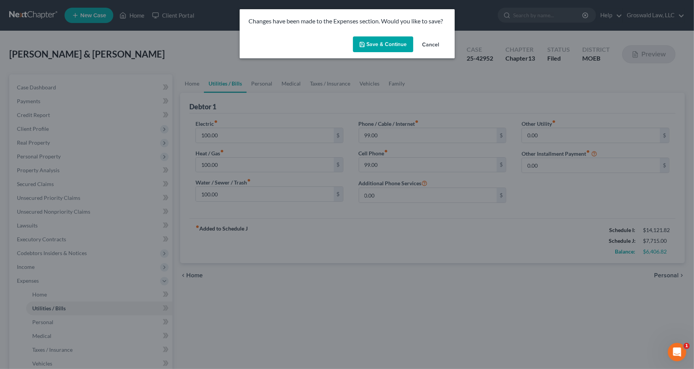
click at [378, 53] on div "Save & Continue Cancel" at bounding box center [347, 45] width 215 height 25
click at [379, 47] on button "Save & Continue" at bounding box center [383, 44] width 60 height 16
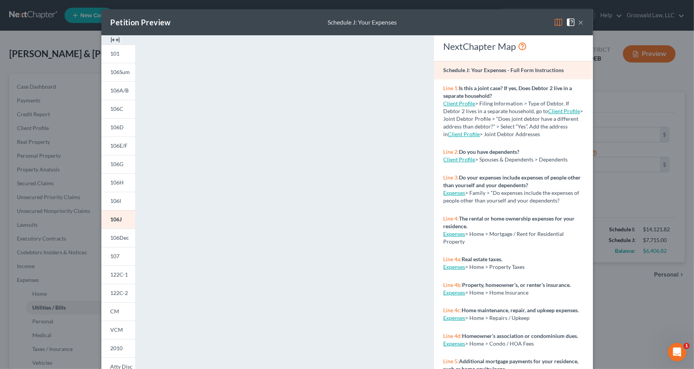
scroll to position [139, 0]
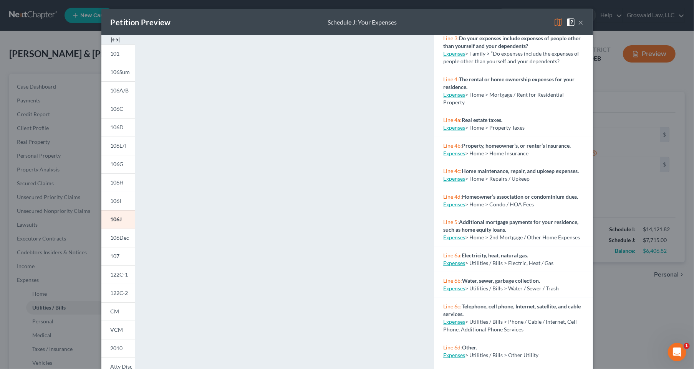
click at [111, 40] on img at bounding box center [115, 39] width 9 height 9
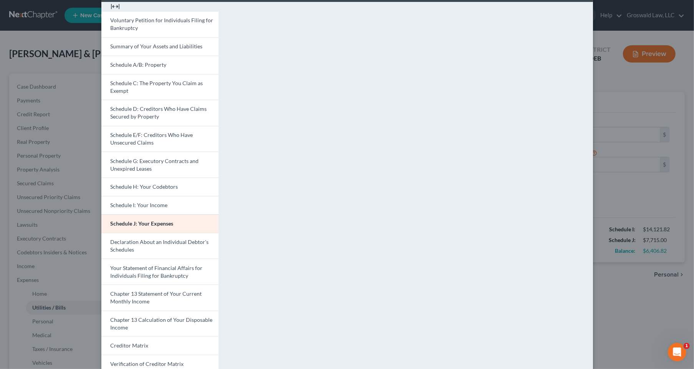
scroll to position [0, 0]
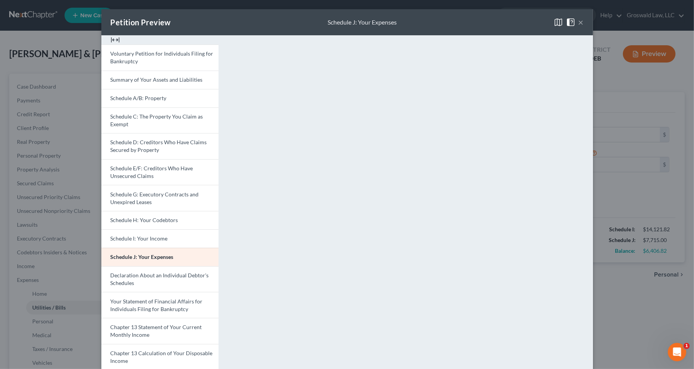
click at [579, 24] on button "×" at bounding box center [580, 22] width 5 height 9
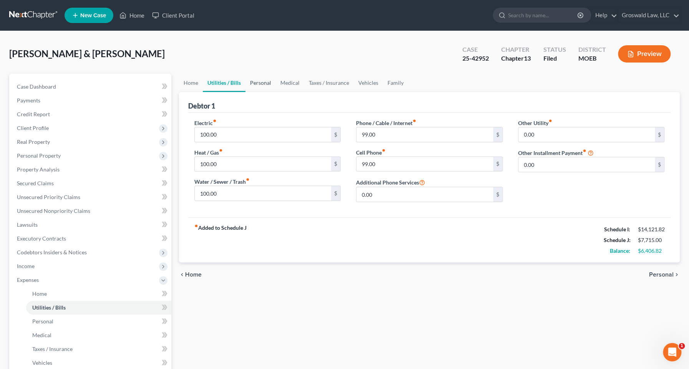
click at [258, 83] on link "Personal" at bounding box center [260, 83] width 30 height 18
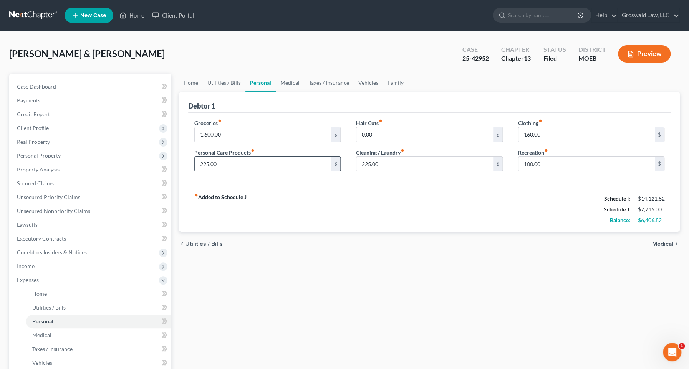
click at [273, 161] on input "225.00" at bounding box center [263, 164] width 137 height 15
type input "100"
click at [463, 222] on div "fiber_manual_record Added to Schedule J Schedule I: $14,121.82 Schedule J: $7,5…" at bounding box center [429, 209] width 483 height 45
click at [567, 161] on input "100.00" at bounding box center [586, 164] width 137 height 15
type input "50"
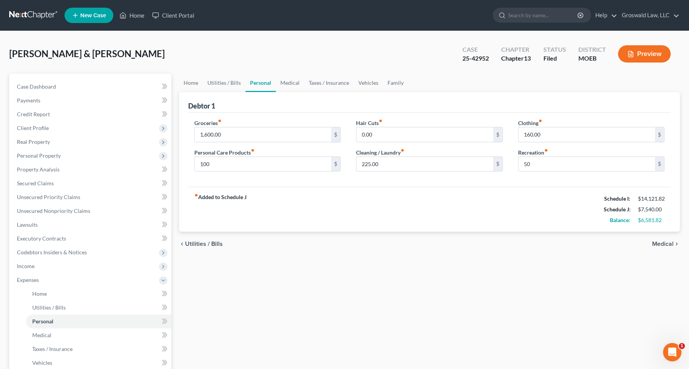
click at [566, 212] on div "fiber_manual_record Added to Schedule J Schedule I: $14,121.82 Schedule J: $7,5…" at bounding box center [429, 209] width 483 height 45
click at [283, 82] on link "Medical" at bounding box center [290, 83] width 28 height 18
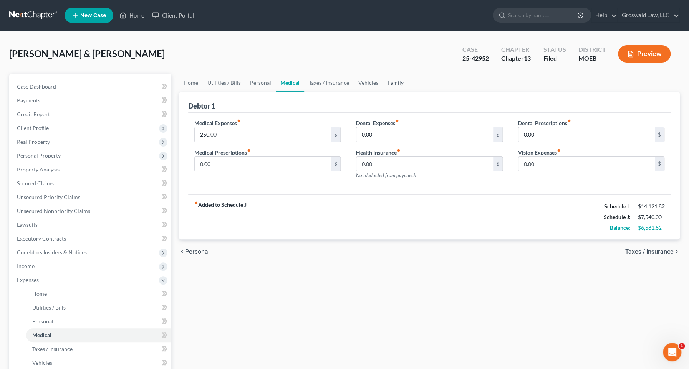
click at [383, 81] on link "Family" at bounding box center [395, 83] width 25 height 18
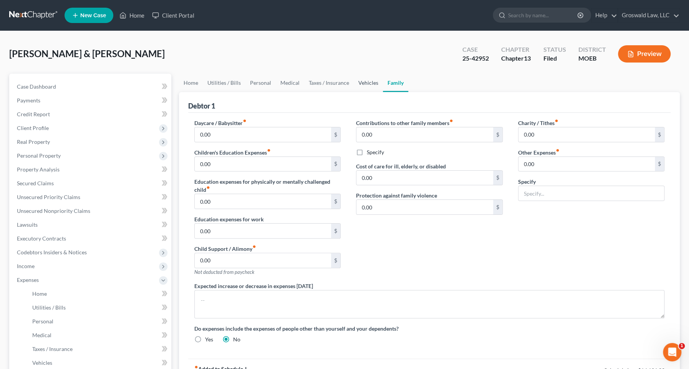
click at [359, 81] on link "Vehicles" at bounding box center [368, 83] width 29 height 18
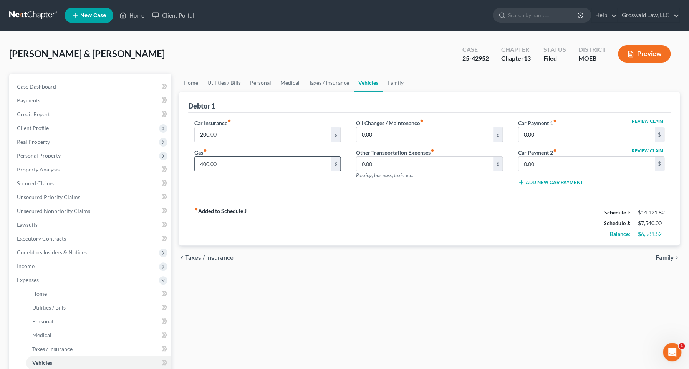
click at [278, 159] on input "400.00" at bounding box center [263, 164] width 137 height 15
click at [617, 52] on button "Preview" at bounding box center [644, 53] width 53 height 17
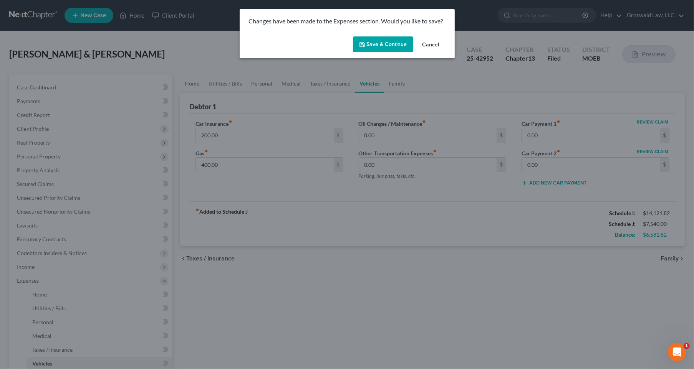
click at [395, 47] on button "Save & Continue" at bounding box center [383, 44] width 60 height 16
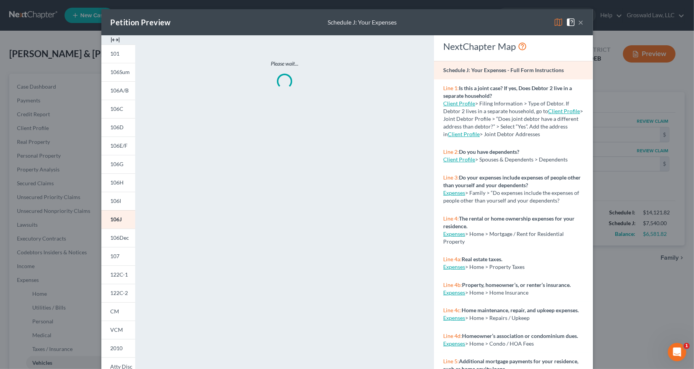
click at [112, 40] on img at bounding box center [115, 39] width 9 height 9
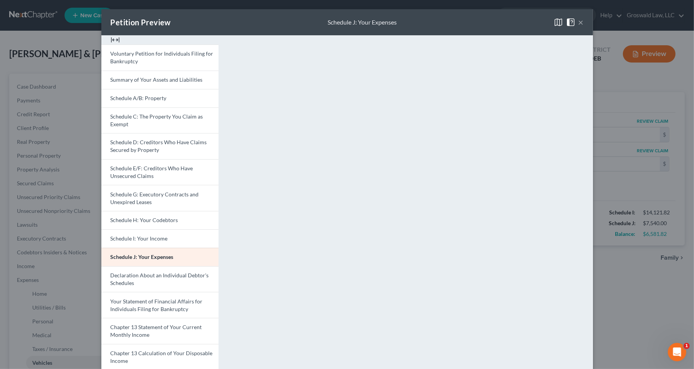
click at [578, 23] on button "×" at bounding box center [580, 22] width 5 height 9
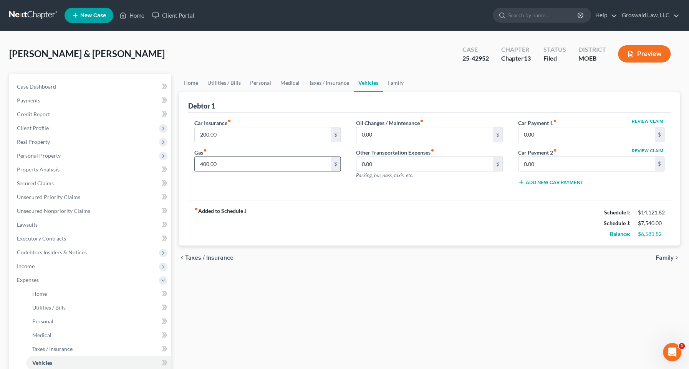
click at [259, 161] on input "400.00" at bounding box center [263, 164] width 137 height 15
drag, startPoint x: 238, startPoint y: 165, endPoint x: 88, endPoint y: 165, distance: 150.1
click at [88, 165] on div "Petition Navigation Case Dashboard Payments Invoices Payments Payments Credit R…" at bounding box center [344, 289] width 678 height 430
type input "100"
click at [332, 218] on div "fiber_manual_record Added to Schedule J Schedule I: $14,121.82 Schedule J: $7,2…" at bounding box center [429, 223] width 483 height 45
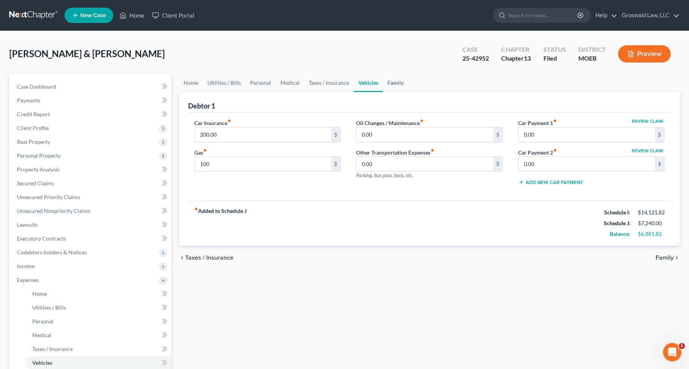
click at [394, 84] on link "Family" at bounding box center [395, 83] width 25 height 18
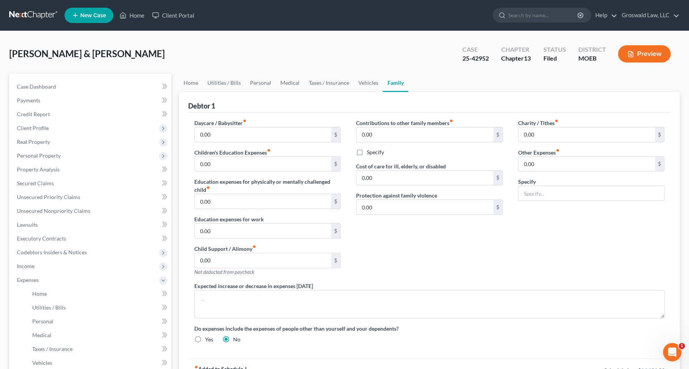
click at [514, 238] on div "Charity / Tithes fiber_manual_record 0.00 $ Other Expenses fiber_manual_record …" at bounding box center [591, 200] width 162 height 163
click at [27, 267] on span "Income" at bounding box center [26, 266] width 18 height 7
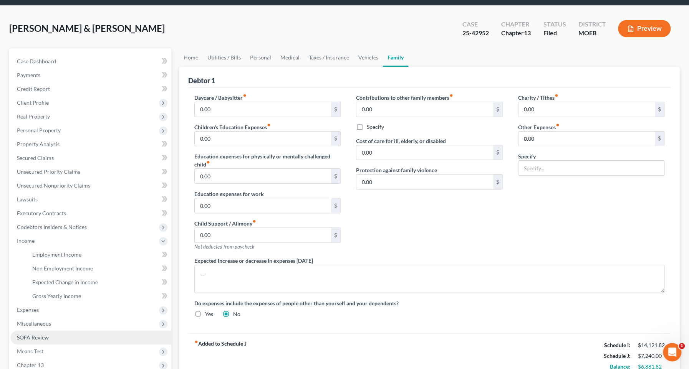
scroll to position [70, 0]
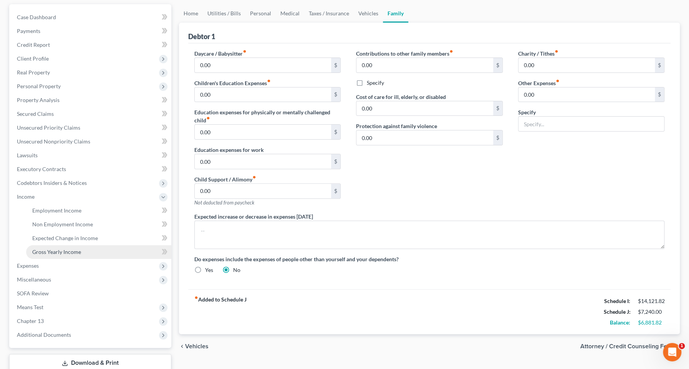
click at [59, 251] on span "Gross Yearly Income" at bounding box center [56, 252] width 49 height 7
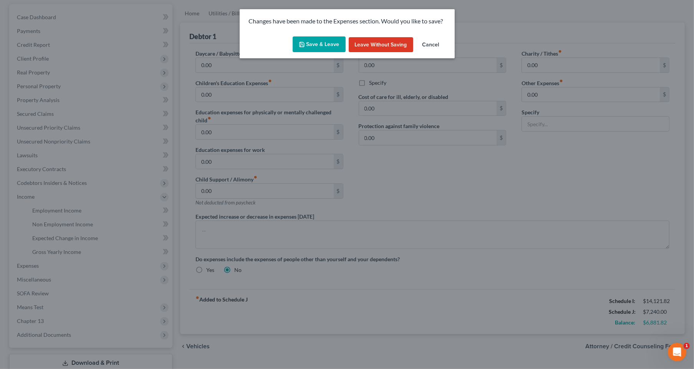
click at [334, 46] on button "Save & Leave" at bounding box center [319, 44] width 53 height 16
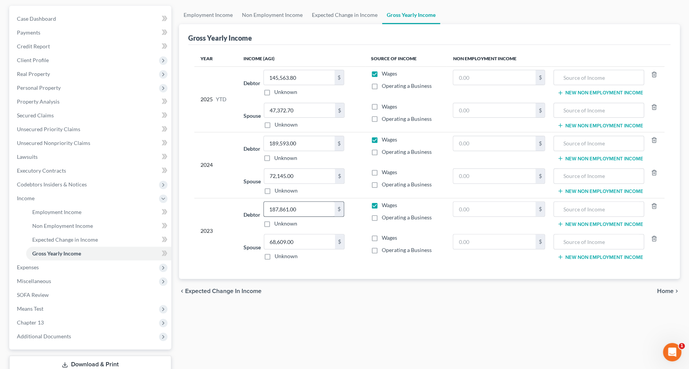
scroll to position [121, 0]
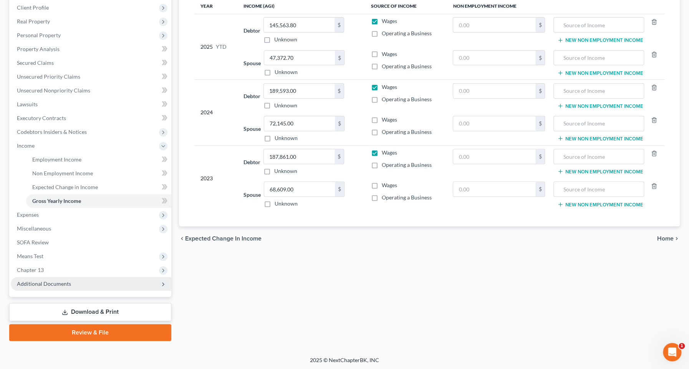
click at [47, 281] on span "Additional Documents" at bounding box center [44, 284] width 54 height 7
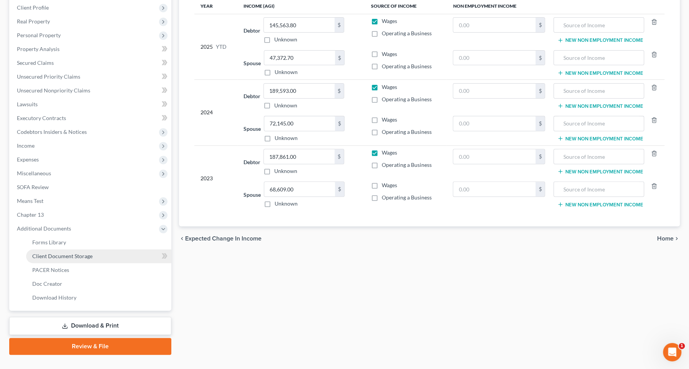
click at [80, 255] on span "Client Document Storage" at bounding box center [62, 256] width 60 height 7
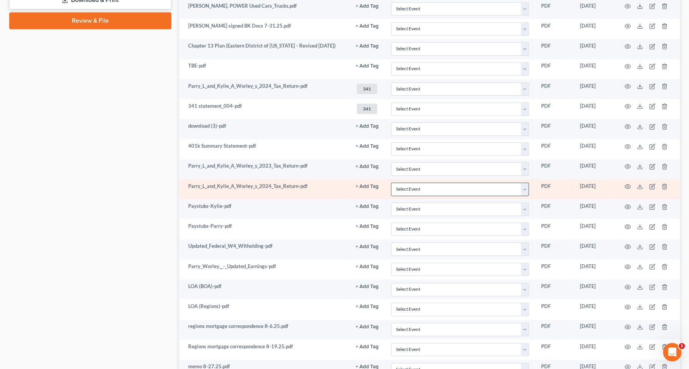
scroll to position [434, 0]
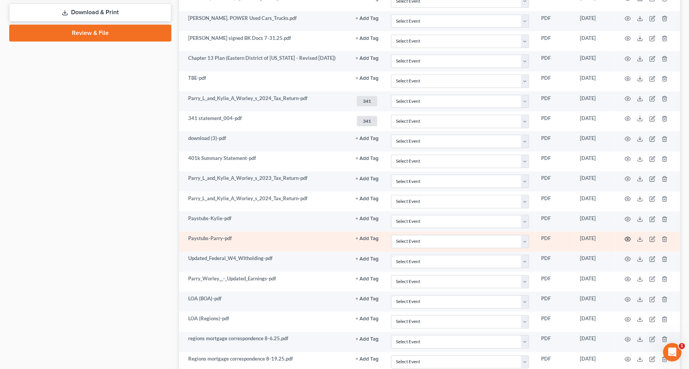
click at [617, 237] on icon "button" at bounding box center [628, 239] width 6 height 4
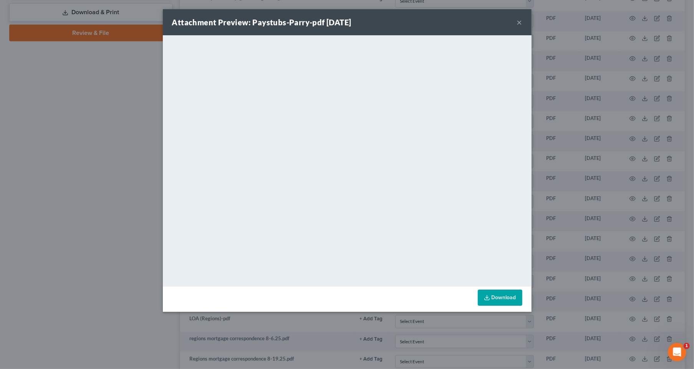
click at [518, 22] on button "×" at bounding box center [519, 22] width 5 height 9
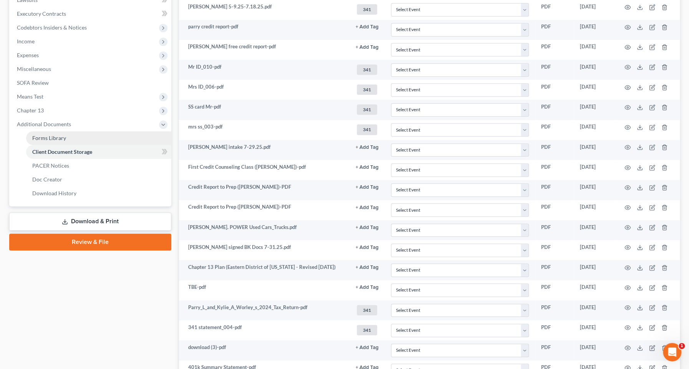
scroll to position [120, 0]
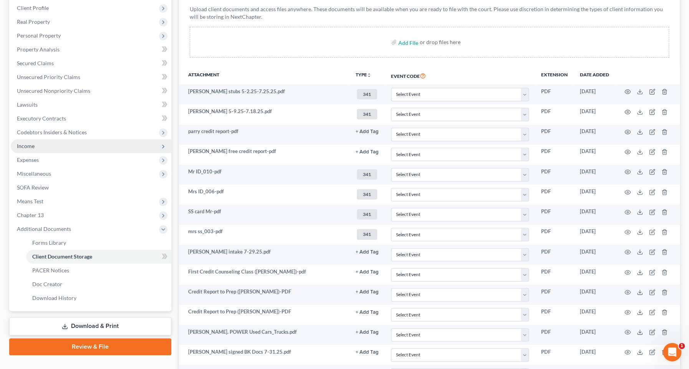
click at [25, 148] on span "Income" at bounding box center [26, 146] width 18 height 7
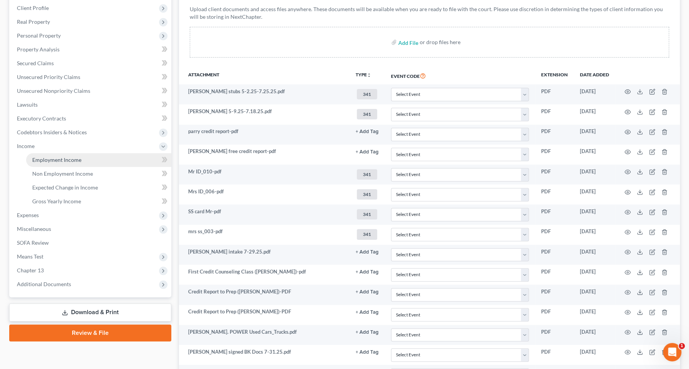
click at [48, 161] on span "Employment Income" at bounding box center [56, 160] width 49 height 7
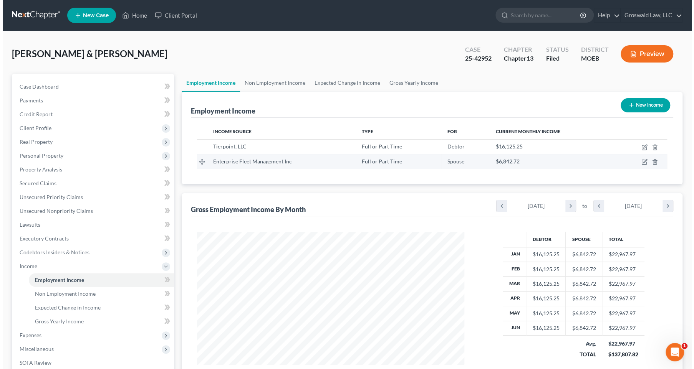
scroll to position [137, 283]
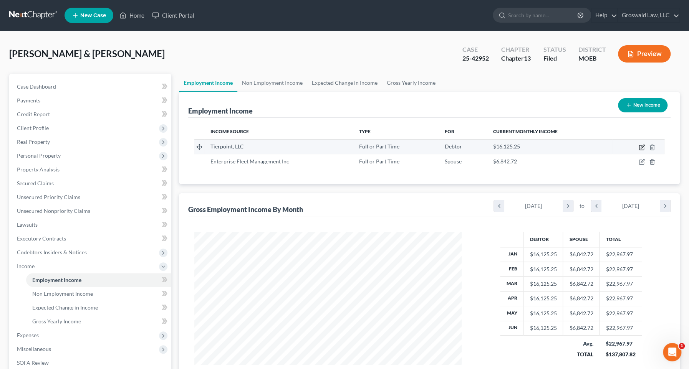
click at [617, 146] on icon "button" at bounding box center [641, 146] width 3 height 3
select select "0"
select select "26"
select select "2"
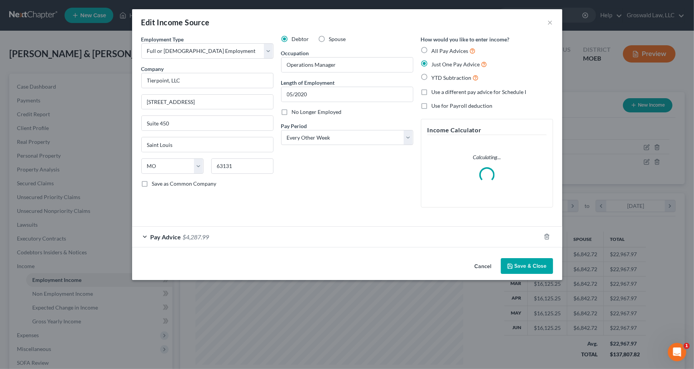
scroll to position [137, 285]
click at [273, 236] on div "Pay Advice $4,287.99" at bounding box center [336, 237] width 409 height 20
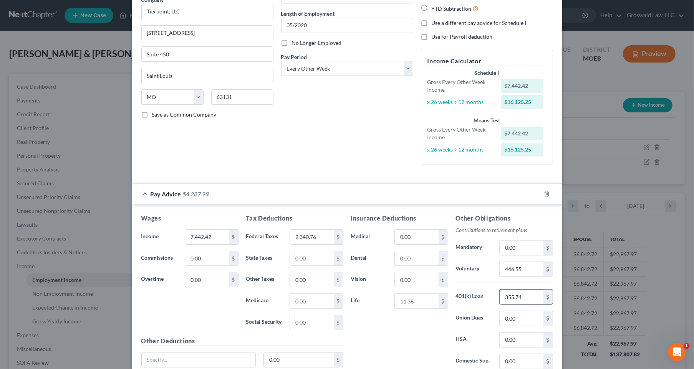
scroll to position [70, 0]
click at [506, 270] on input "446.55" at bounding box center [521, 269] width 43 height 15
type input "246.55"
drag, startPoint x: 362, startPoint y: 162, endPoint x: 352, endPoint y: 142, distance: 22.5
click at [362, 160] on div "Debtor Spouse Occupation Operations Manager Length of Employment 05/2020 No Lon…" at bounding box center [347, 68] width 140 height 205
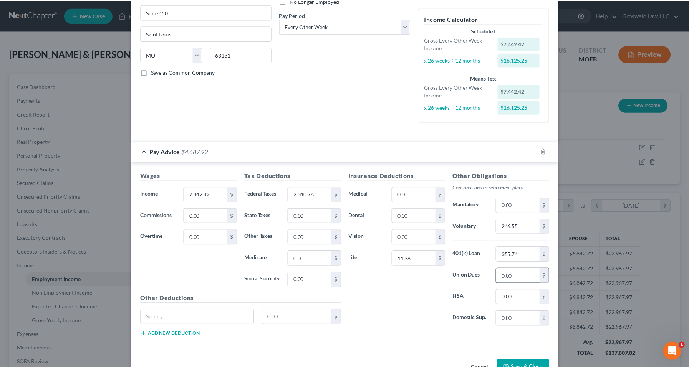
scroll to position [133, 0]
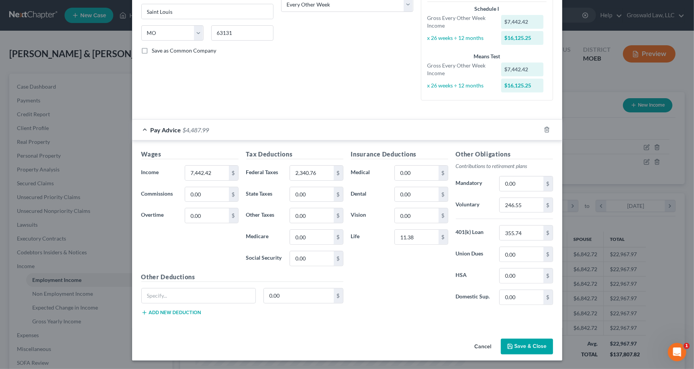
click at [528, 352] on button "Save & Close" at bounding box center [527, 347] width 52 height 16
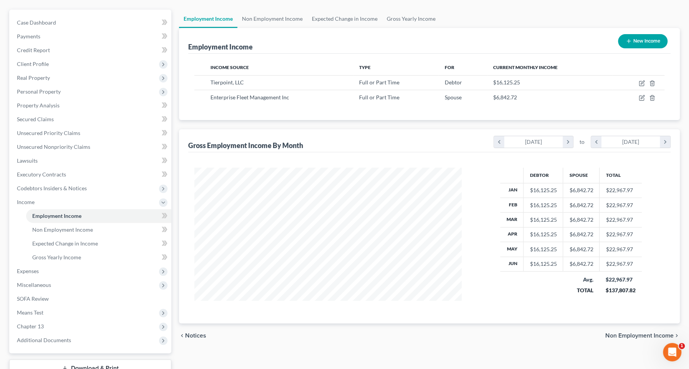
scroll to position [121, 0]
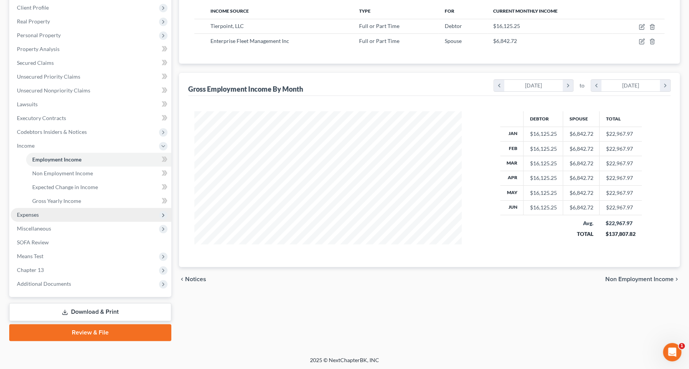
click at [54, 215] on span "Expenses" at bounding box center [91, 215] width 161 height 14
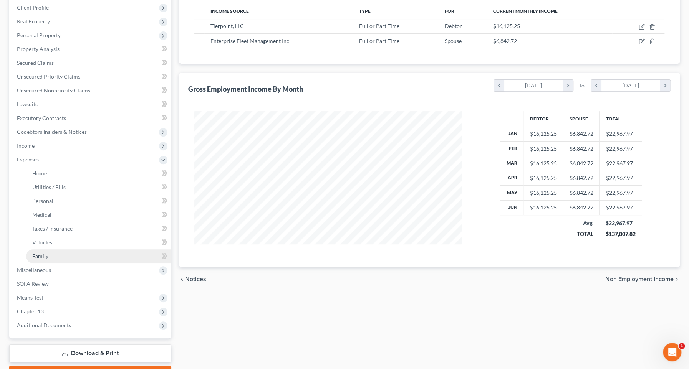
click at [88, 257] on link "Family" at bounding box center [98, 257] width 145 height 14
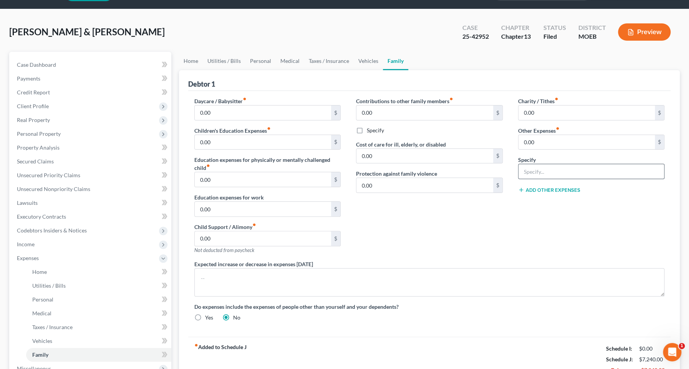
scroll to position [162, 0]
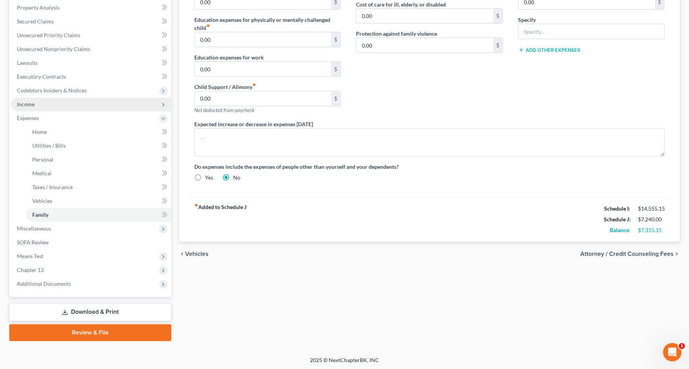
click at [36, 106] on span "Income" at bounding box center [91, 105] width 161 height 14
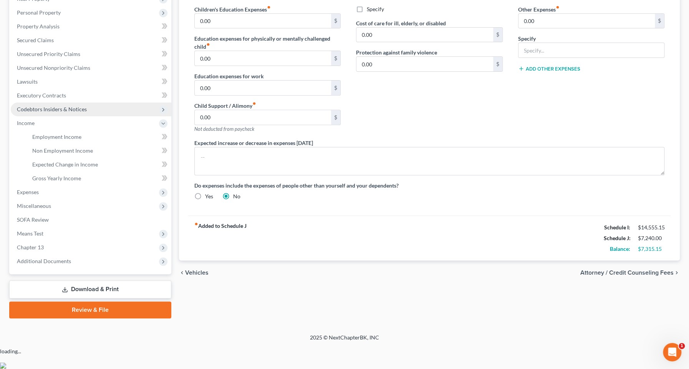
scroll to position [121, 0]
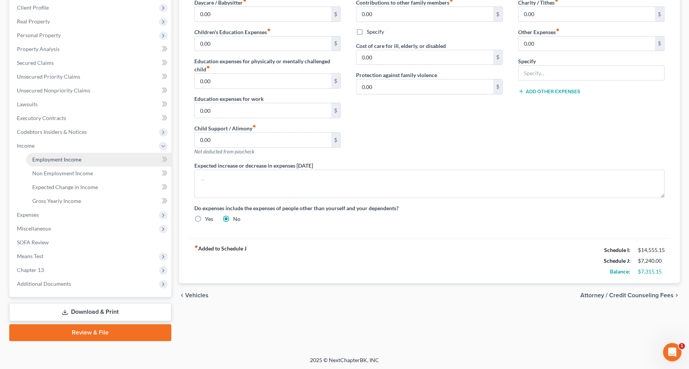
click at [70, 162] on link "Employment Income" at bounding box center [98, 160] width 145 height 14
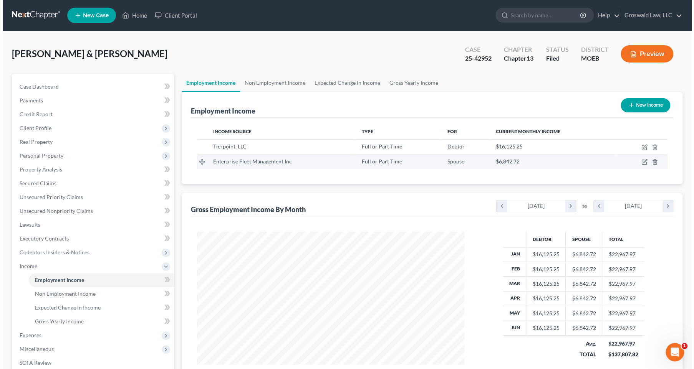
scroll to position [137, 283]
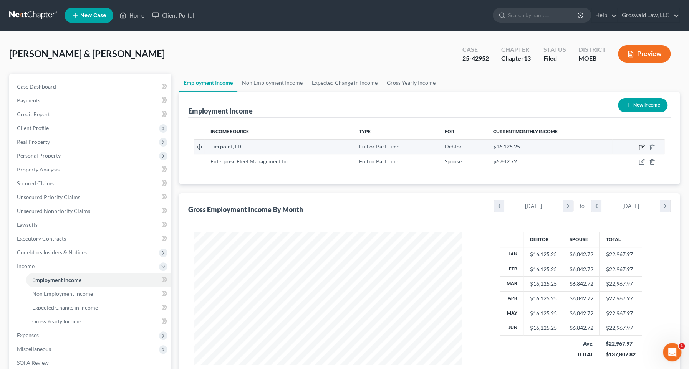
click at [617, 146] on icon "button" at bounding box center [642, 147] width 6 height 6
select select "0"
select select "26"
select select "2"
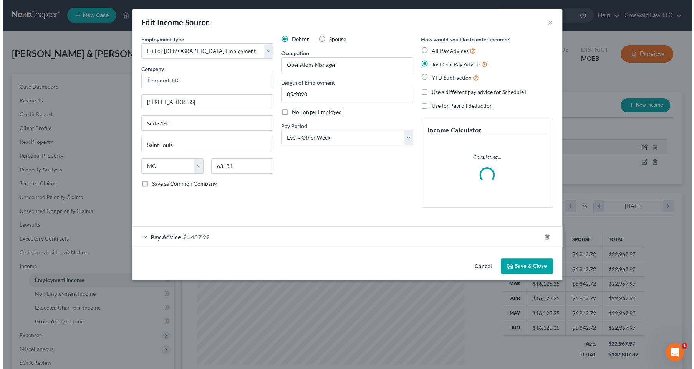
scroll to position [137, 285]
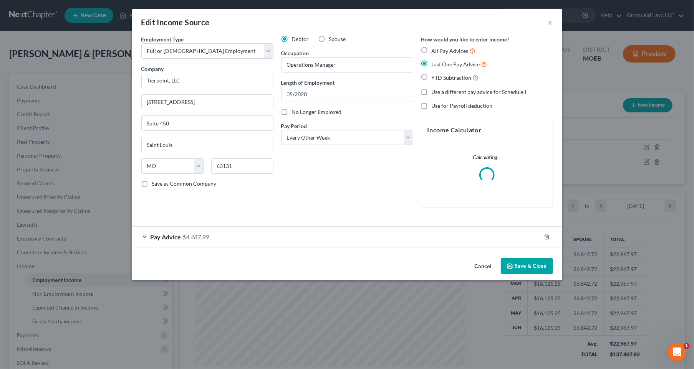
click at [361, 236] on div "Pay Advice $4,487.99" at bounding box center [336, 237] width 409 height 20
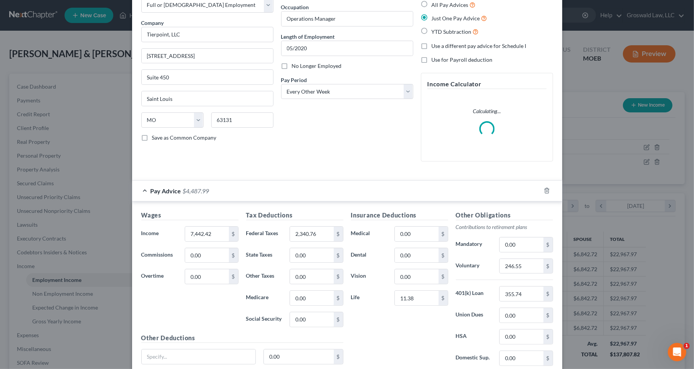
scroll to position [107, 0]
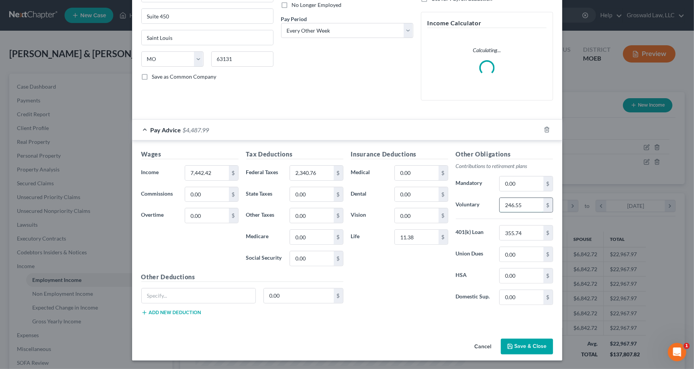
click at [506, 205] on input "246.55" at bounding box center [521, 205] width 43 height 15
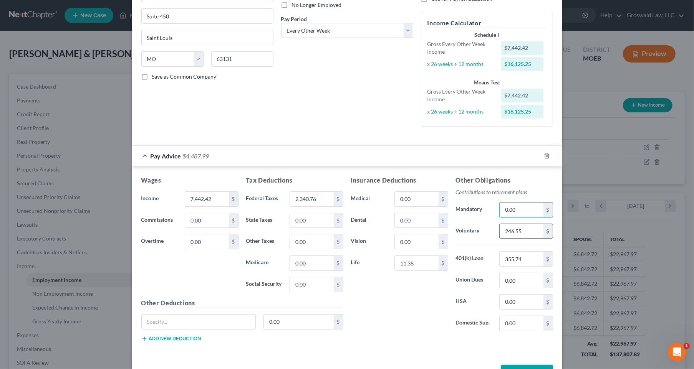
click at [507, 205] on input "0.00" at bounding box center [521, 210] width 43 height 15
click at [507, 227] on input "246.55" at bounding box center [521, 231] width 43 height 15
click at [509, 230] on input "246.55" at bounding box center [521, 231] width 43 height 15
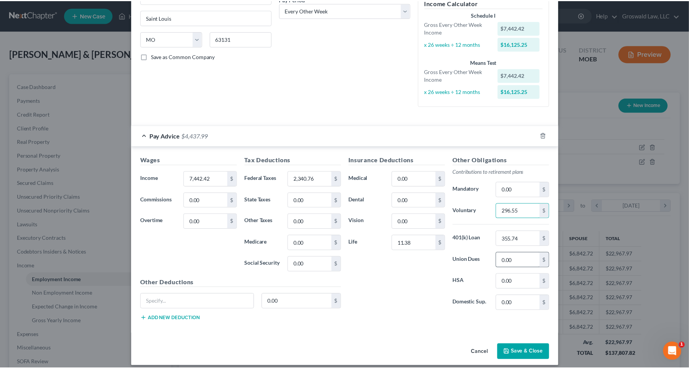
scroll to position [133, 0]
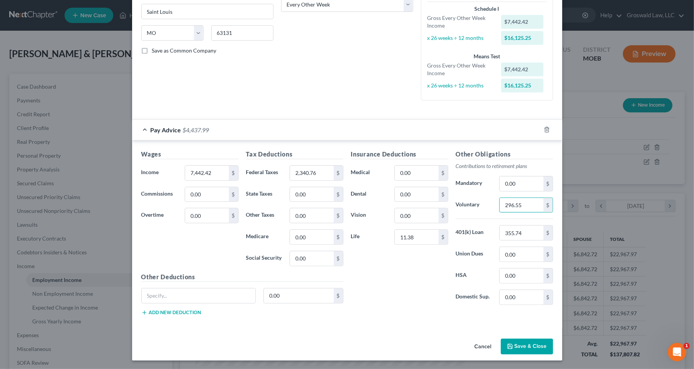
type input "296.55"
click at [529, 340] on button "Save & Close" at bounding box center [527, 347] width 52 height 16
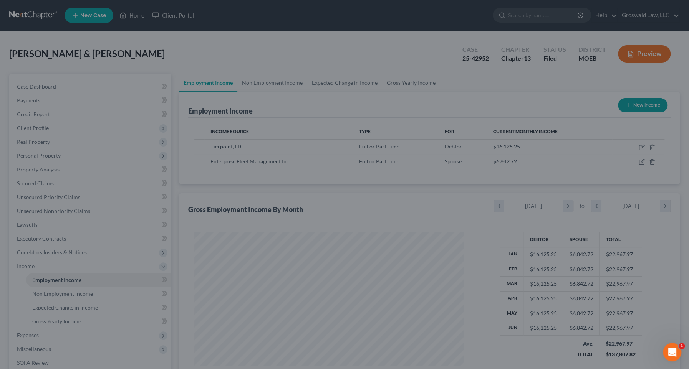
scroll to position [383846, 383700]
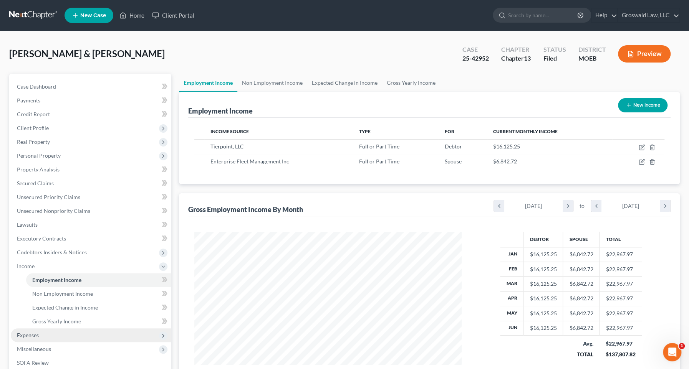
click at [37, 335] on span "Expenses" at bounding box center [28, 335] width 22 height 7
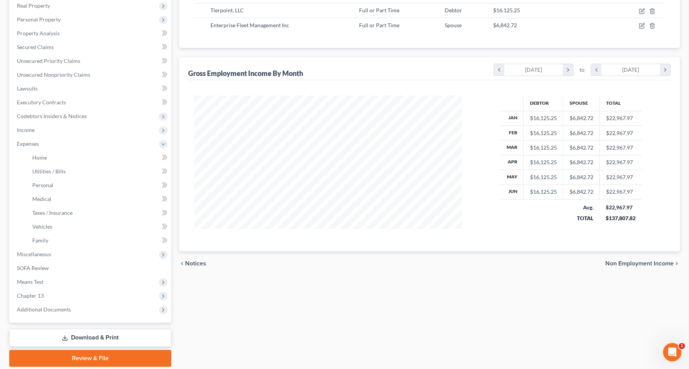
scroll to position [139, 0]
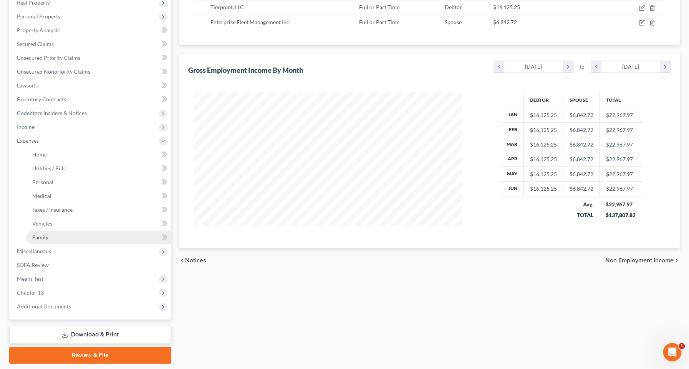
click at [68, 235] on link "Family" at bounding box center [98, 238] width 145 height 14
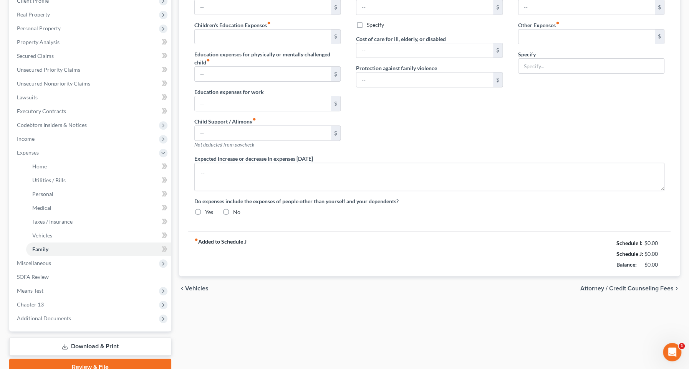
type input "0.00"
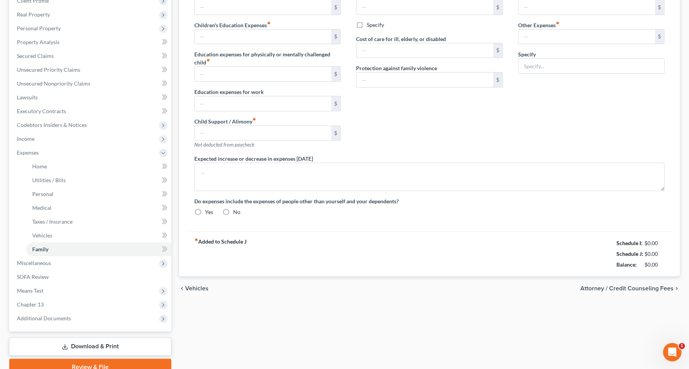
type input "0.00"
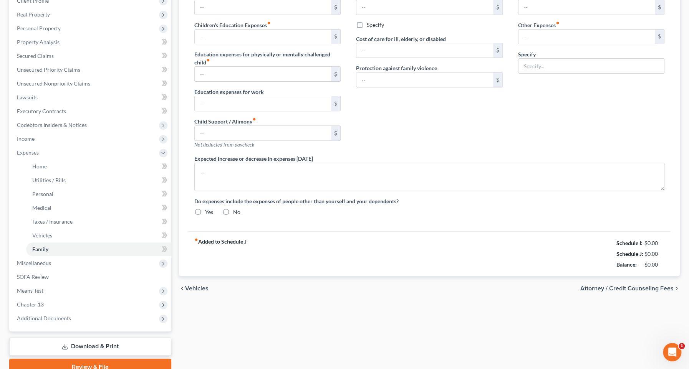
radio input "true"
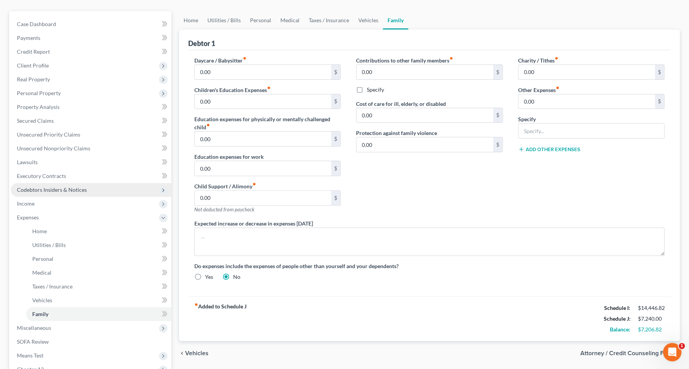
scroll to position [139, 0]
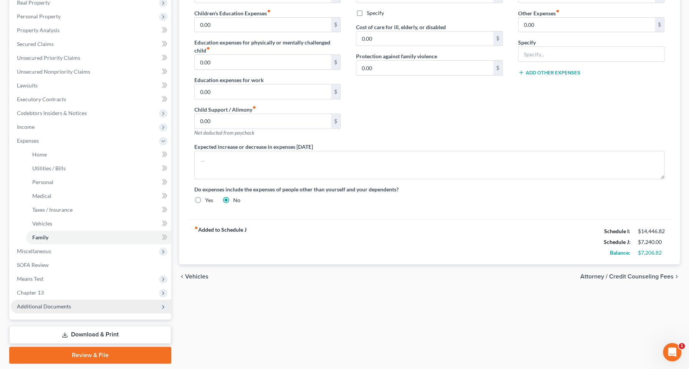
click at [53, 305] on span "Additional Documents" at bounding box center [44, 306] width 54 height 7
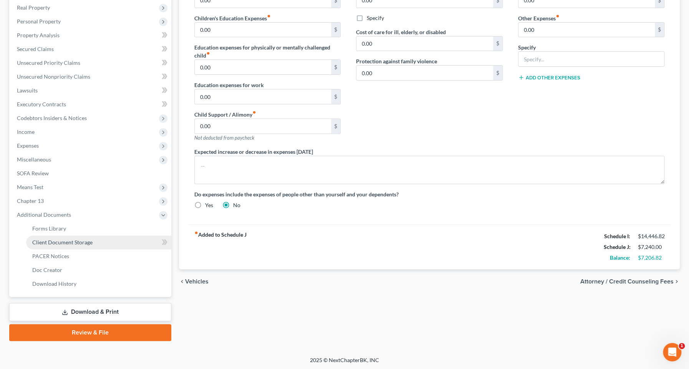
click at [79, 240] on span "Client Document Storage" at bounding box center [62, 242] width 60 height 7
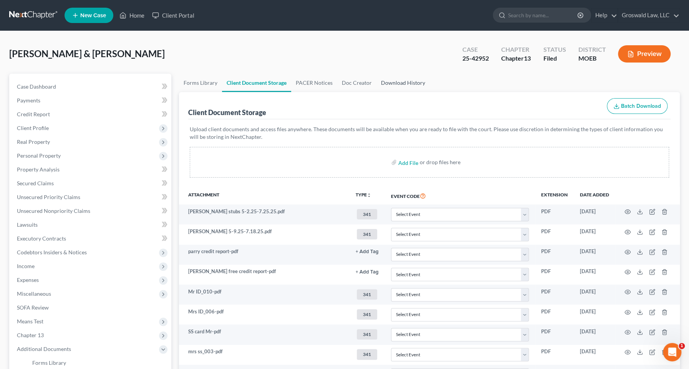
click at [404, 79] on link "Download History" at bounding box center [402, 83] width 53 height 18
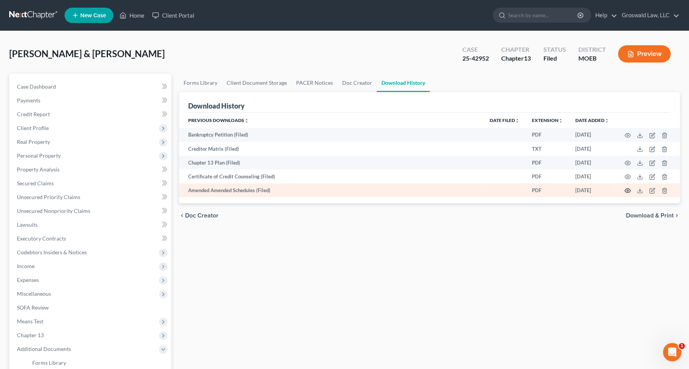
click at [617, 191] on circle "button" at bounding box center [628, 191] width 2 height 2
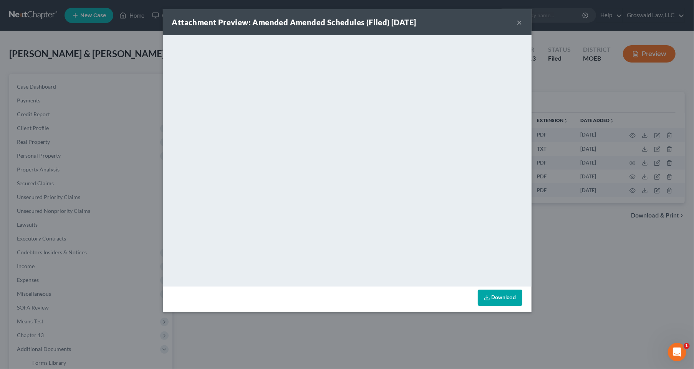
click at [517, 21] on button "×" at bounding box center [519, 22] width 5 height 9
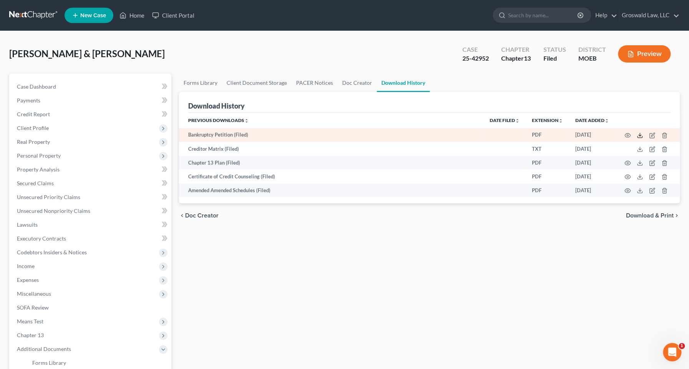
click at [617, 135] on polyline at bounding box center [640, 135] width 3 height 1
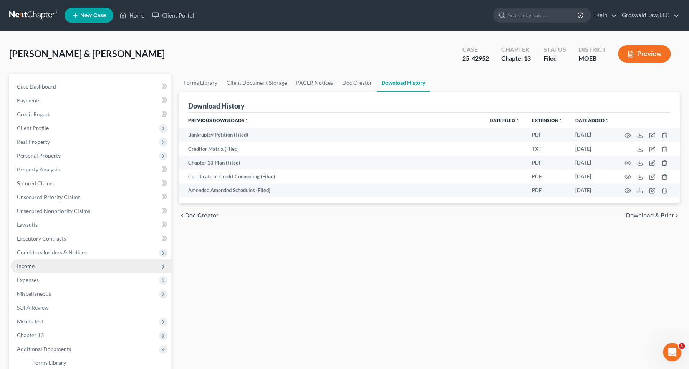
click at [38, 263] on span "Income" at bounding box center [91, 267] width 161 height 14
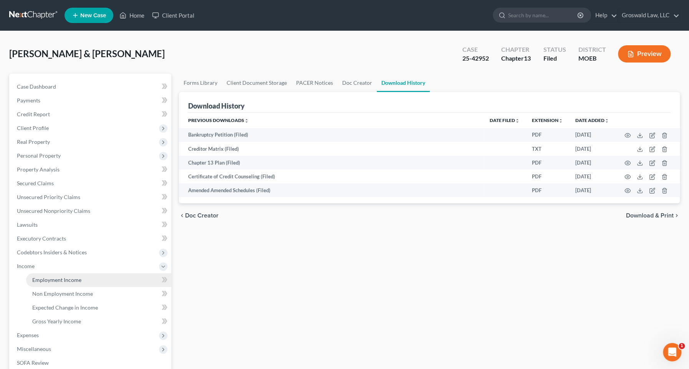
click at [55, 277] on span "Employment Income" at bounding box center [56, 280] width 49 height 7
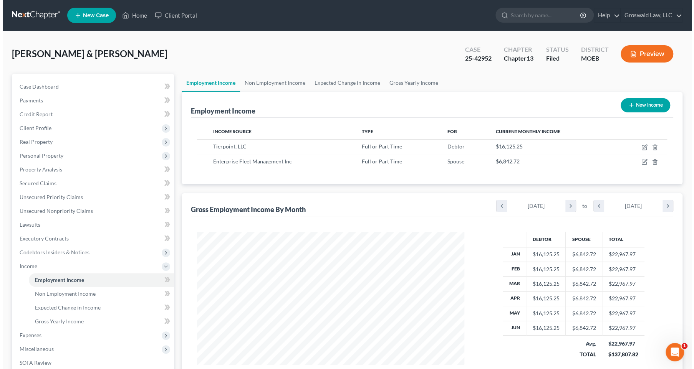
scroll to position [137, 283]
click at [617, 51] on button "Preview" at bounding box center [644, 53] width 53 height 17
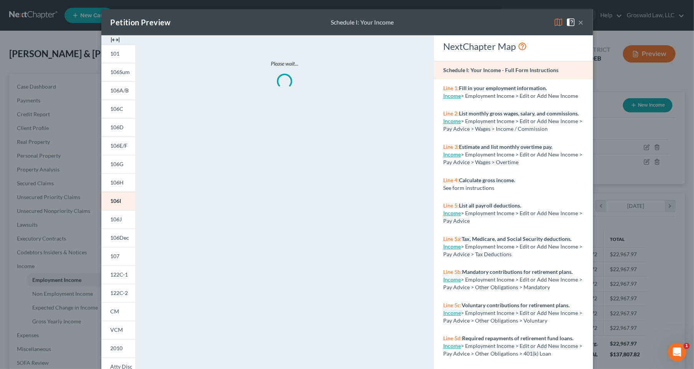
click at [113, 37] on img at bounding box center [115, 39] width 9 height 9
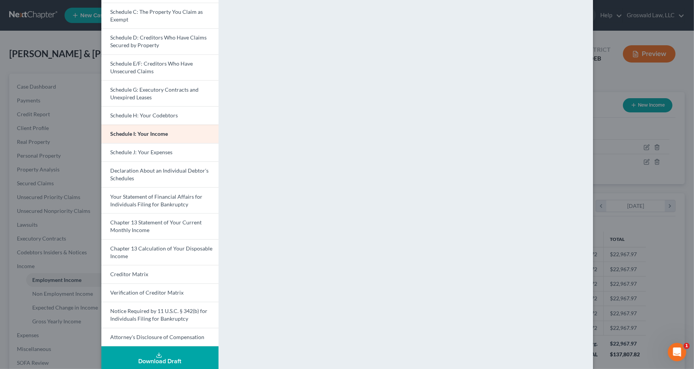
scroll to position [114, 0]
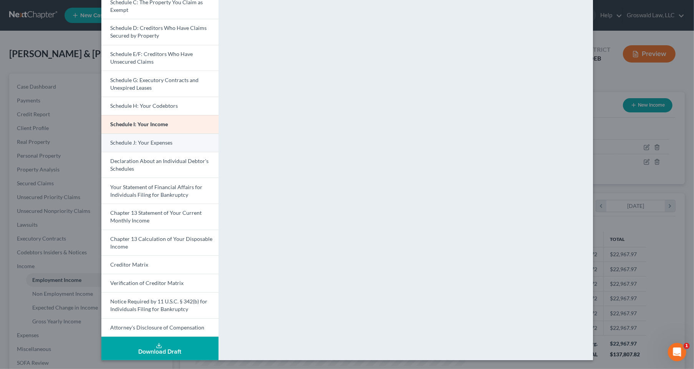
click at [141, 142] on span "Schedule J: Your Expenses" at bounding box center [142, 142] width 62 height 7
click at [147, 124] on span "Schedule I: Your Income" at bounding box center [139, 124] width 57 height 7
click at [156, 142] on span "Schedule J: Your Expenses" at bounding box center [142, 142] width 62 height 7
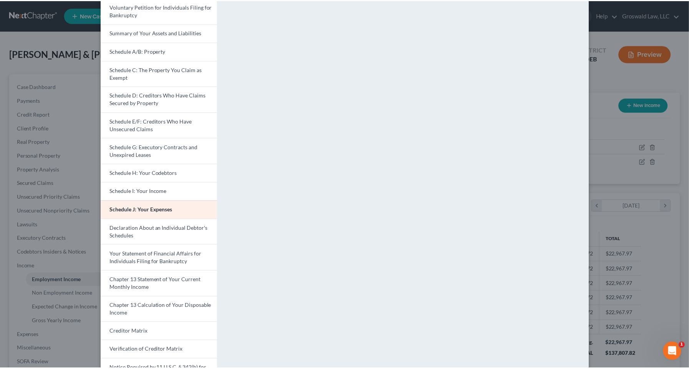
scroll to position [0, 0]
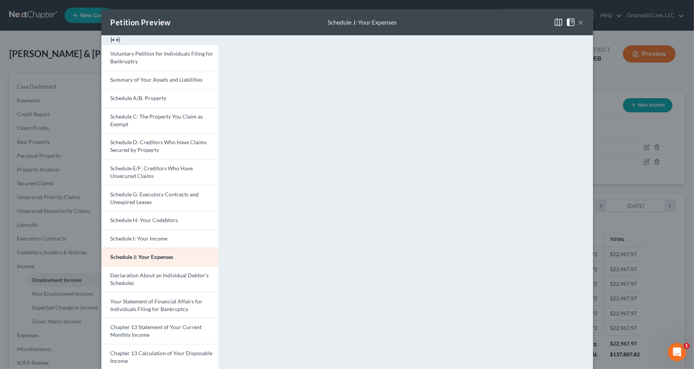
click at [578, 22] on button "×" at bounding box center [580, 22] width 5 height 9
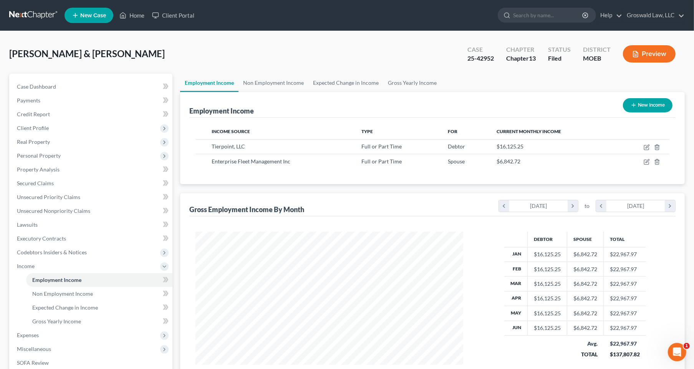
scroll to position [383846, 383700]
click at [283, 81] on link "Non Employment Income" at bounding box center [272, 83] width 70 height 18
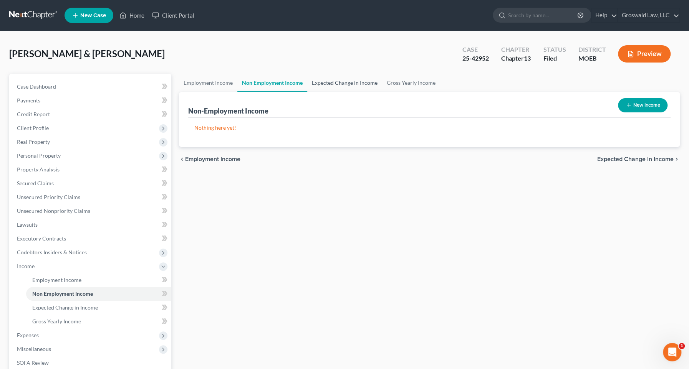
click at [343, 78] on link "Expected Change in Income" at bounding box center [344, 83] width 75 height 18
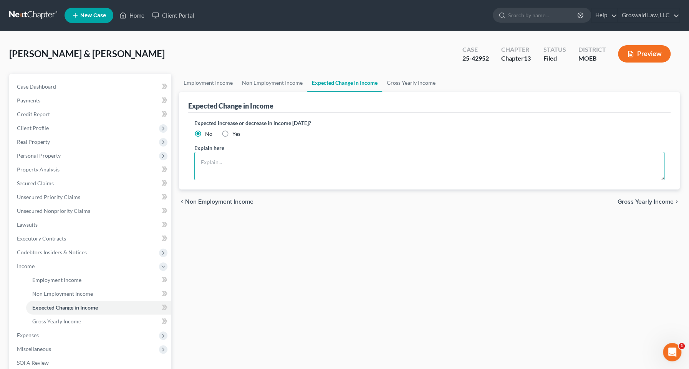
click at [230, 160] on textarea at bounding box center [429, 166] width 470 height 28
type textarea "Debtor 1 will reduce his retirement contributions forthwith to afford the incre…"
click at [432, 124] on label "Expected increase or decrease in income [DATE]?" at bounding box center [429, 123] width 470 height 8
click at [617, 58] on button "Preview" at bounding box center [644, 53] width 53 height 17
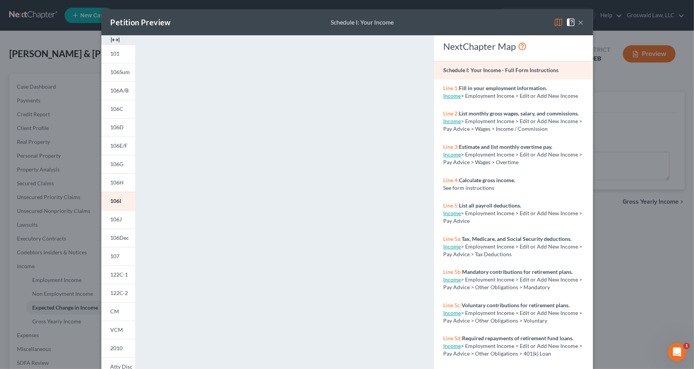
click at [111, 38] on img at bounding box center [115, 39] width 9 height 9
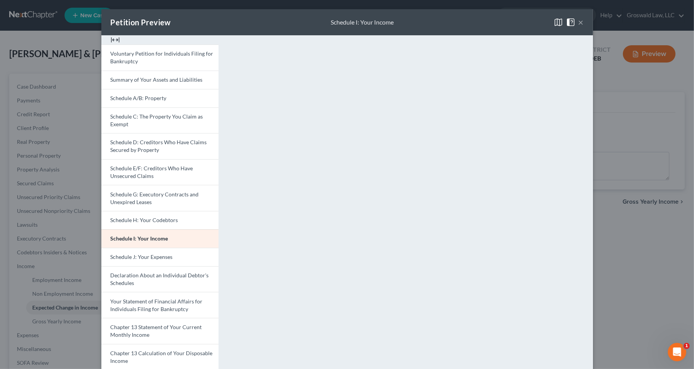
click at [578, 20] on button "×" at bounding box center [580, 22] width 5 height 9
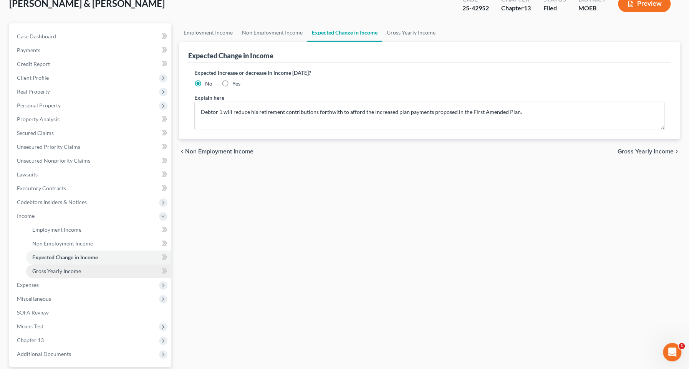
scroll to position [121, 0]
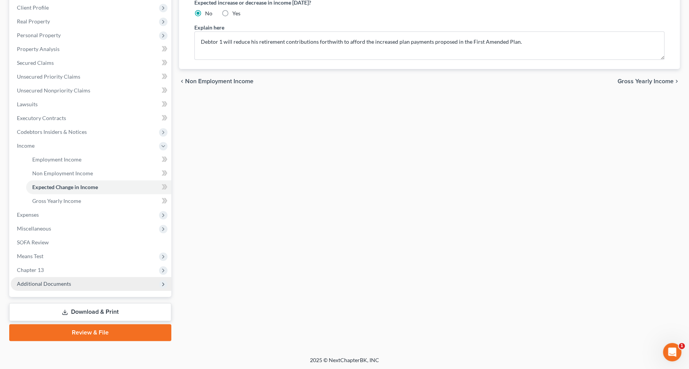
click at [71, 281] on span "Additional Documents" at bounding box center [91, 284] width 161 height 14
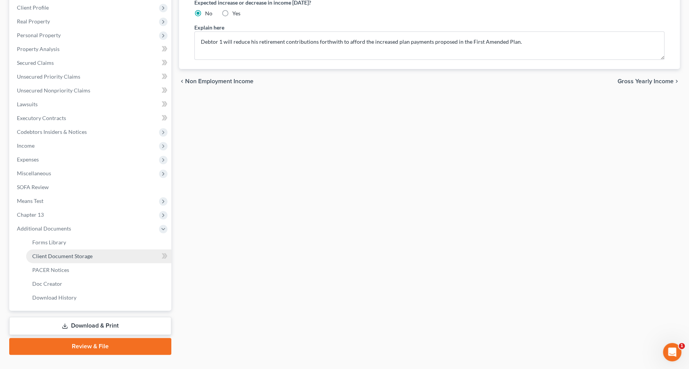
click at [85, 252] on link "Client Document Storage" at bounding box center [98, 257] width 145 height 14
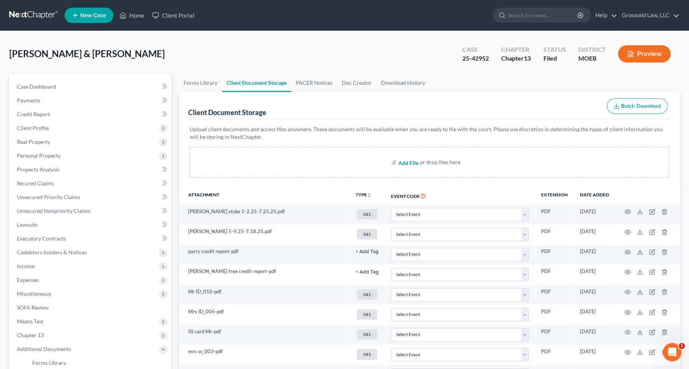
click at [412, 162] on input "file" at bounding box center [407, 163] width 18 height 14
type input "C:\fakepath\[PERSON_NAME] MEMO SCHEDULE I AND J [DATE].pdf"
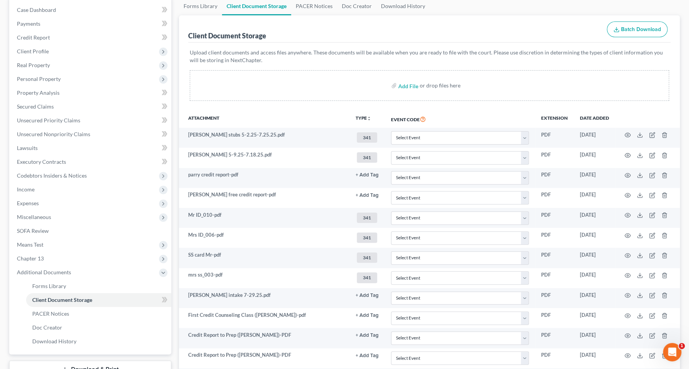
scroll to position [244, 0]
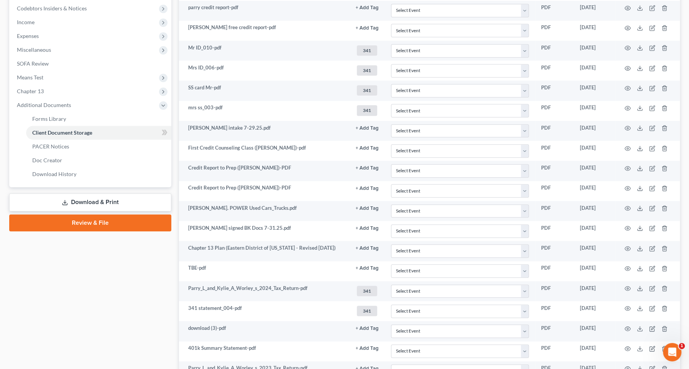
click at [98, 230] on div "Case Dashboard Payments Invoices Payments Payments Credit Report Client Profile" at bounding box center [90, 262] width 170 height 864
click at [98, 228] on link "Review & File" at bounding box center [90, 223] width 162 height 17
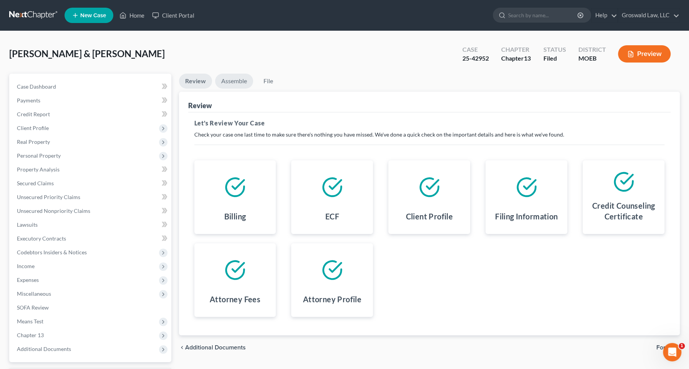
click at [228, 79] on link "Assemble" at bounding box center [234, 81] width 38 height 15
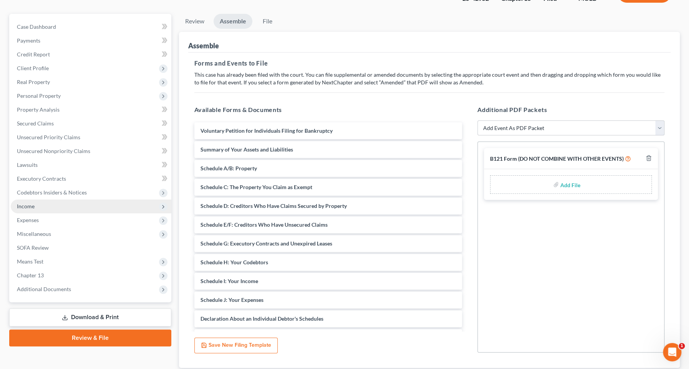
scroll to position [112, 0]
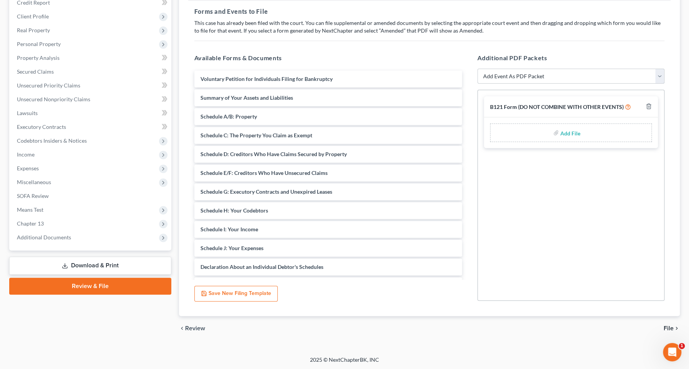
click at [557, 77] on select "Add Event As PDF Packet Amended List of Creditors and Verification of Matrix Am…" at bounding box center [570, 76] width 187 height 15
select select "2"
click at [477, 69] on select "Add Event As PDF Packet Amended List of Creditors and Verification of Matrix Am…" at bounding box center [570, 76] width 187 height 15
select select
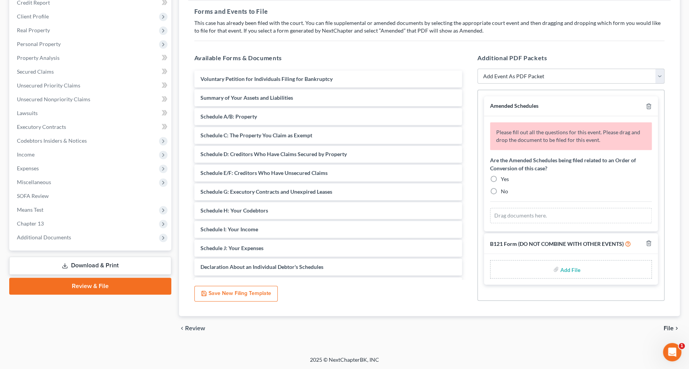
click at [501, 189] on label "No" at bounding box center [504, 192] width 7 height 8
click at [504, 189] on input "No" at bounding box center [506, 190] width 5 height 5
radio input "true"
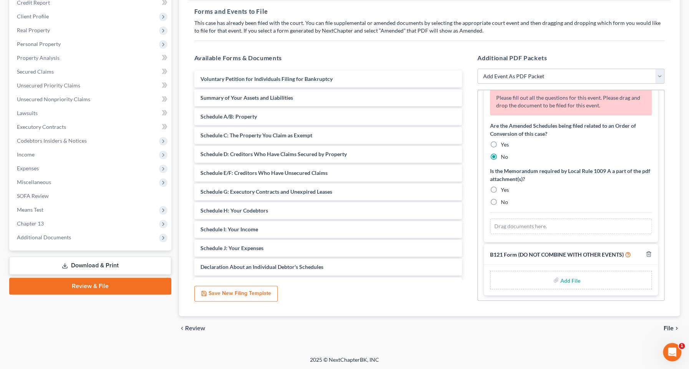
scroll to position [35, 0]
click at [501, 188] on label "Yes" at bounding box center [505, 190] width 8 height 8
click at [504, 188] on input "Yes" at bounding box center [506, 188] width 5 height 5
radio input "true"
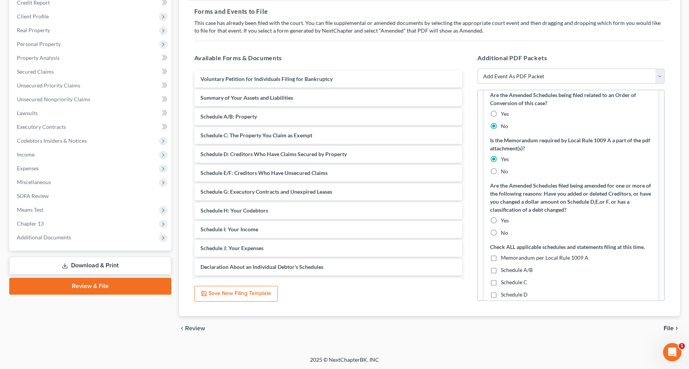
scroll to position [105, 0]
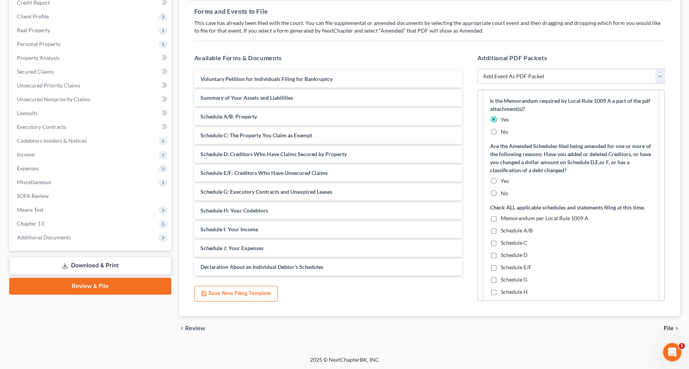
click at [501, 193] on label "No" at bounding box center [504, 194] width 7 height 8
click at [504, 193] on input "No" at bounding box center [506, 192] width 5 height 5
radio input "true"
click at [501, 216] on label "Memorandum per Local Rule 1009 A" at bounding box center [545, 219] width 88 height 8
click at [504, 216] on input "Memorandum per Local Rule 1009 A" at bounding box center [506, 217] width 5 height 5
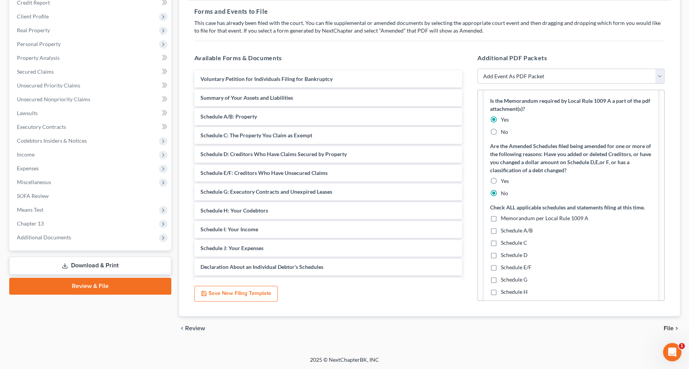
checkbox input "true"
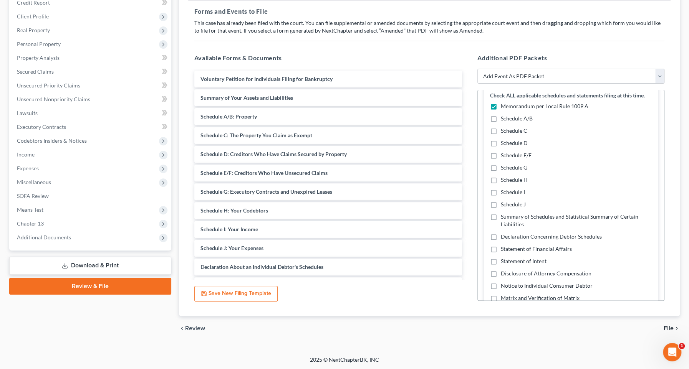
scroll to position [210, 0]
click at [501, 191] on label "Schedule I" at bounding box center [513, 192] width 24 height 8
click at [504, 191] on input "Schedule I" at bounding box center [506, 190] width 5 height 5
checkbox input "true"
click at [501, 202] on label "Schedule J" at bounding box center [513, 204] width 25 height 8
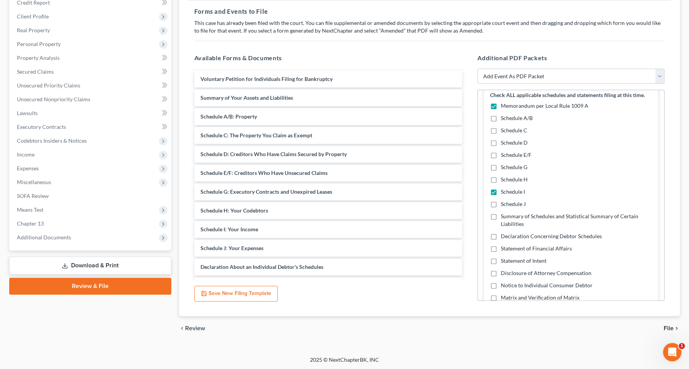
click at [504, 202] on input "Schedule J" at bounding box center [506, 202] width 5 height 5
checkbox input "true"
click at [501, 234] on label "Declaration Concerning Debtor Schedules" at bounding box center [551, 237] width 101 height 8
click at [504, 234] on input "Declaration Concerning Debtor Schedules" at bounding box center [506, 235] width 5 height 5
checkbox input "true"
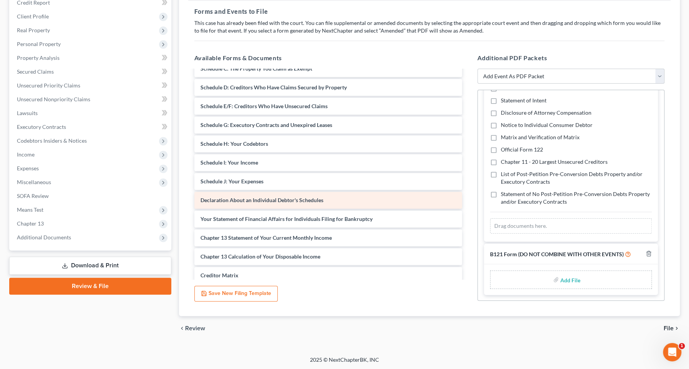
scroll to position [70, 0]
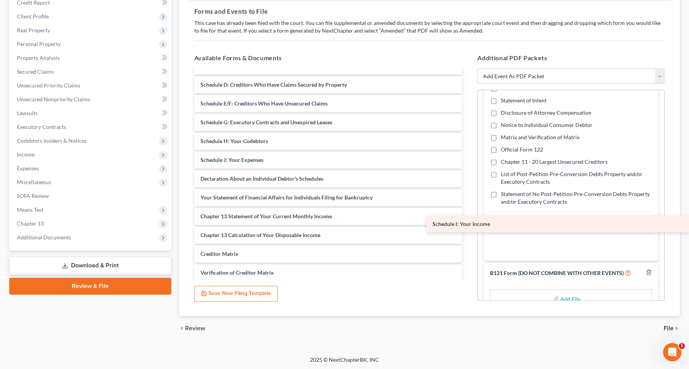
drag, startPoint x: 226, startPoint y: 159, endPoint x: 529, endPoint y: 206, distance: 306.6
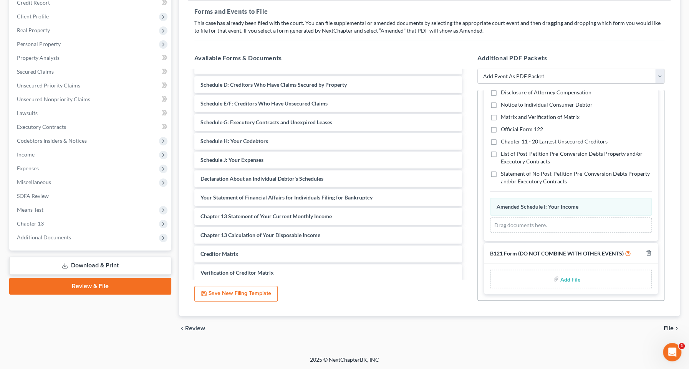
scroll to position [344, 0]
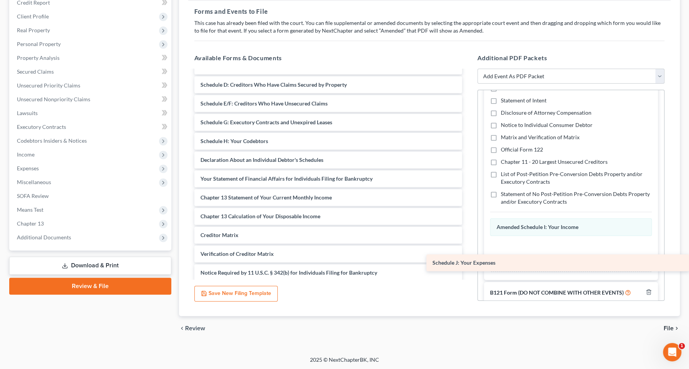
drag, startPoint x: 238, startPoint y: 159, endPoint x: 537, endPoint y: 256, distance: 314.8
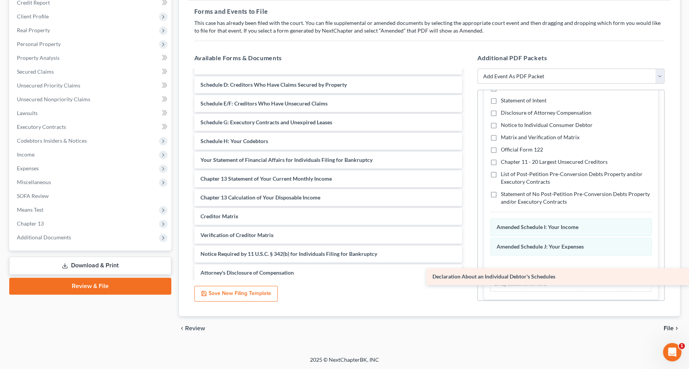
drag, startPoint x: 260, startPoint y: 160, endPoint x: 588, endPoint y: 276, distance: 348.3
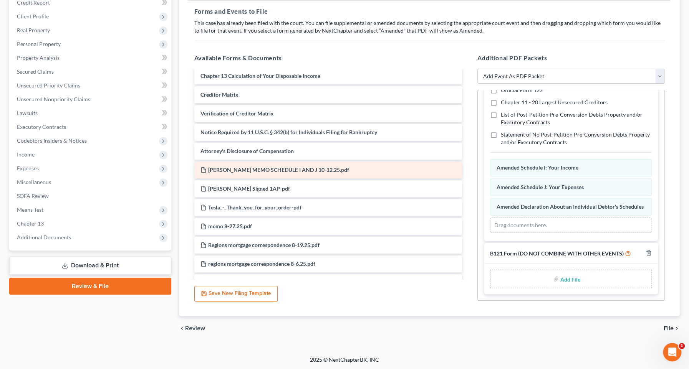
scroll to position [188, 0]
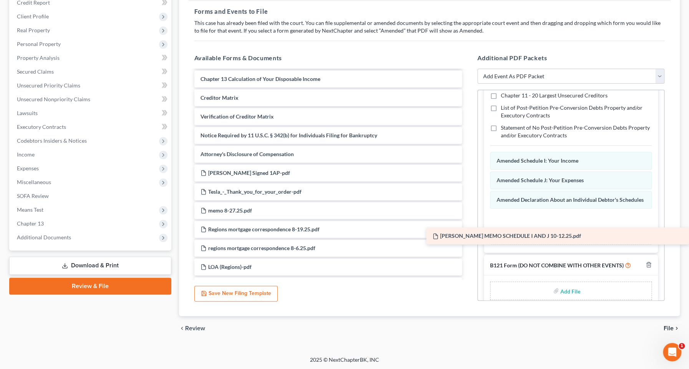
drag, startPoint x: 257, startPoint y: 170, endPoint x: 528, endPoint y: 235, distance: 278.6
click at [468, 235] on div "[PERSON_NAME] MEMO SCHEDULE I AND J 10-12.25.pdf Voluntary Petition for Individ…" at bounding box center [328, 333] width 280 height 901
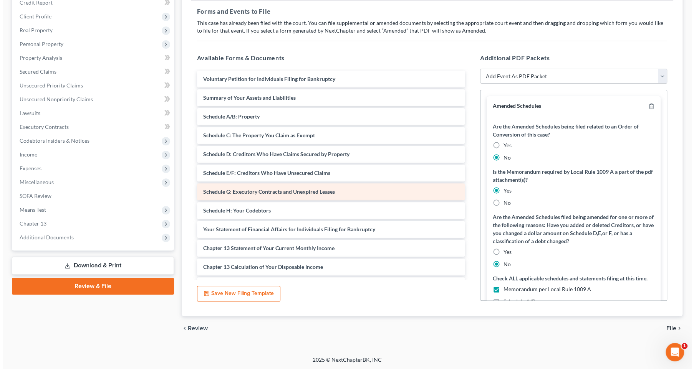
scroll to position [0, 0]
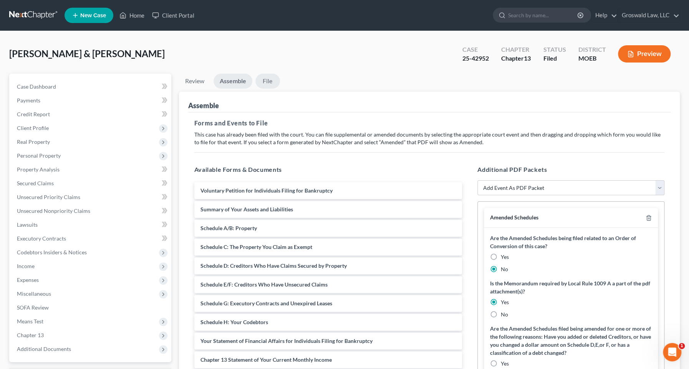
click at [265, 83] on link "File" at bounding box center [267, 81] width 25 height 15
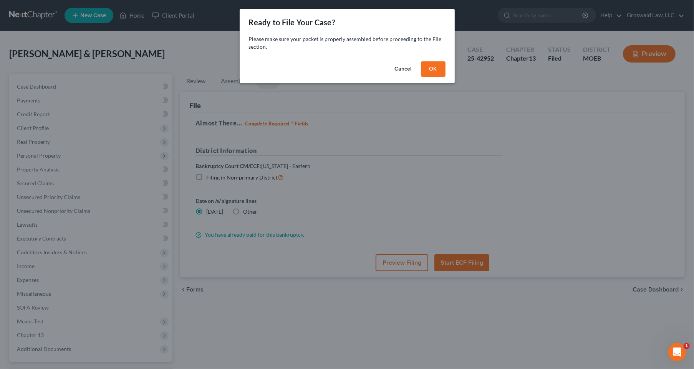
click at [437, 68] on button "OK" at bounding box center [433, 68] width 25 height 15
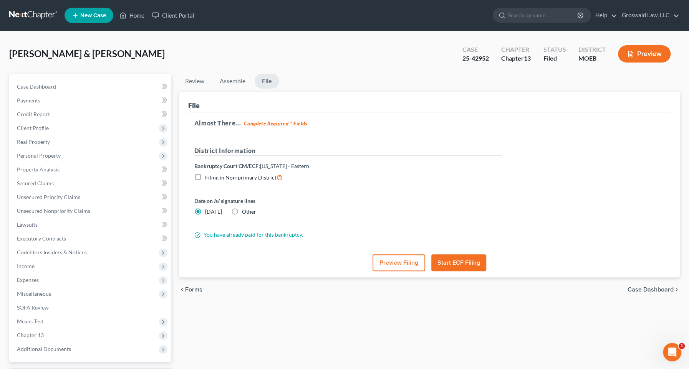
click at [398, 262] on button "Preview Filing" at bounding box center [398, 263] width 53 height 17
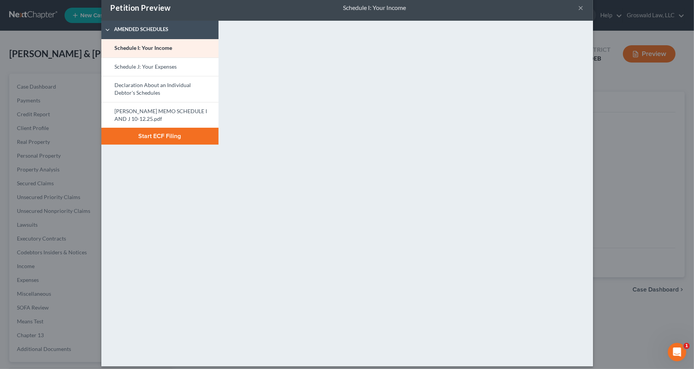
scroll to position [21, 0]
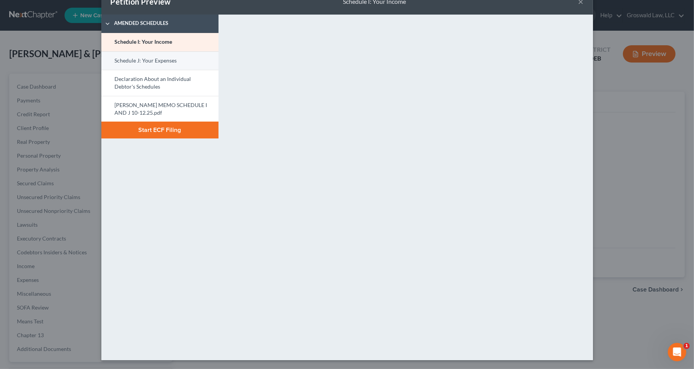
click at [146, 63] on link "Schedule J: Your Expenses" at bounding box center [159, 60] width 117 height 18
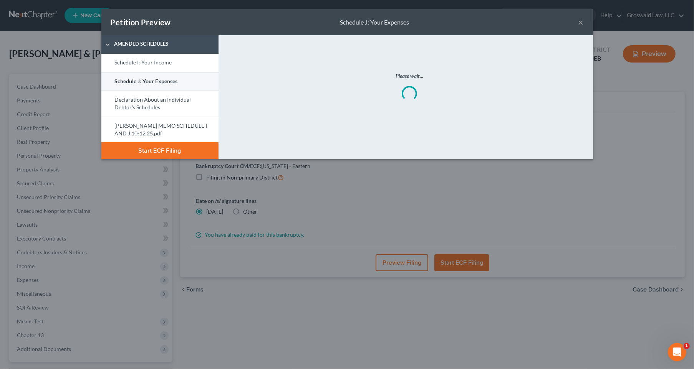
scroll to position [0, 0]
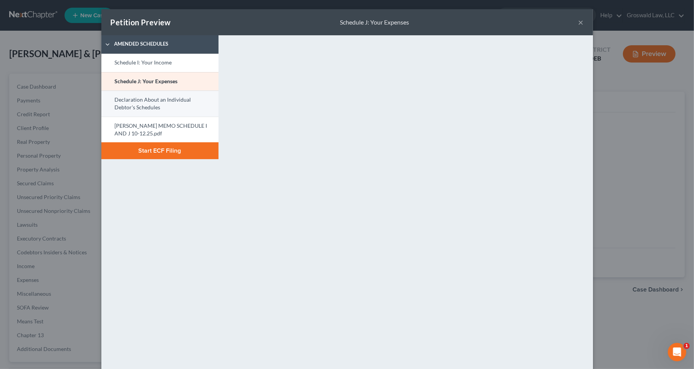
click at [148, 104] on link "Declaration About an Individual Debtor's Schedules" at bounding box center [159, 104] width 117 height 26
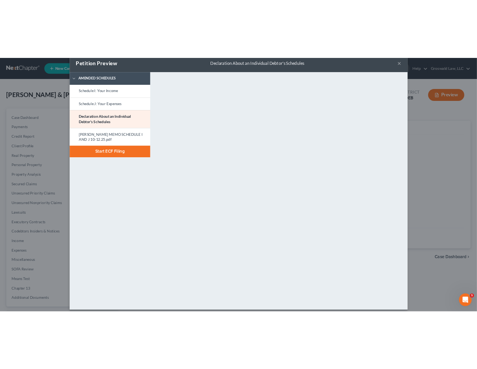
scroll to position [21, 0]
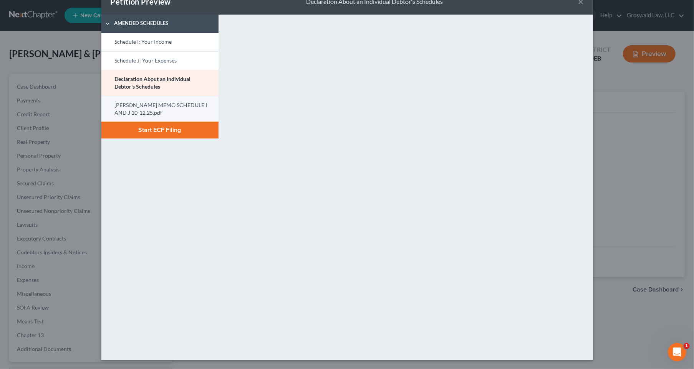
click at [125, 104] on link "[PERSON_NAME] MEMO SCHEDULE I AND J 10-12.25.pdf" at bounding box center [159, 109] width 117 height 26
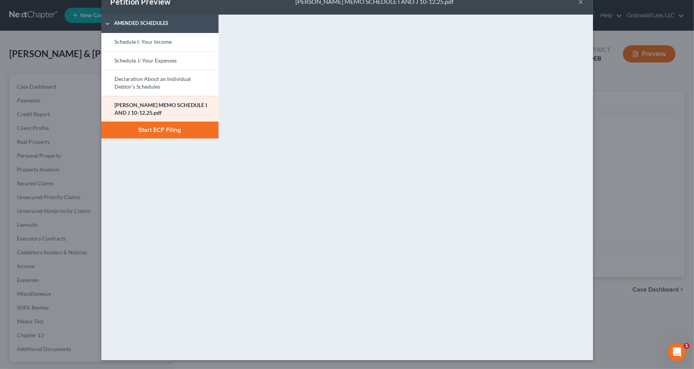
click at [174, 129] on button "Start ECF Filing" at bounding box center [159, 130] width 117 height 17
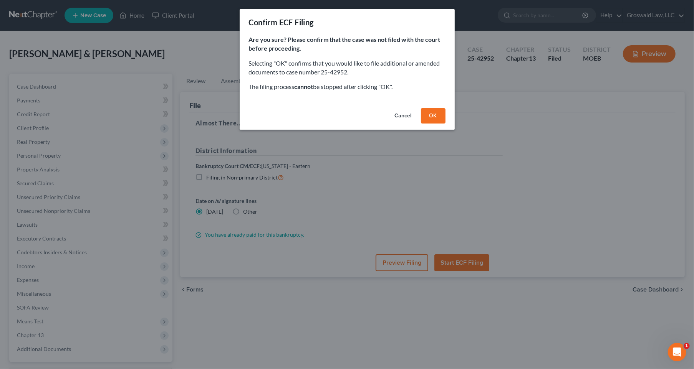
click at [438, 114] on button "OK" at bounding box center [433, 115] width 25 height 15
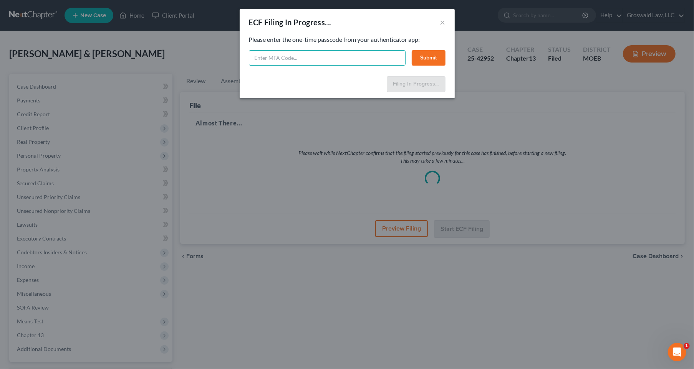
click at [341, 60] on input "text" at bounding box center [327, 57] width 157 height 15
type input "9"
type input "298986"
click at [437, 57] on button "Submit" at bounding box center [429, 57] width 34 height 15
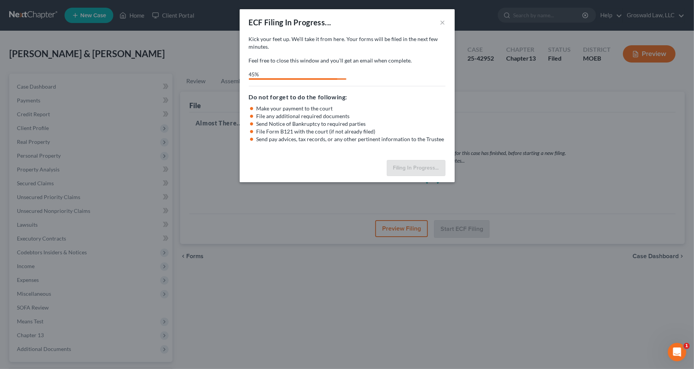
click at [378, 26] on div "ECF Filing In Progress... ×" at bounding box center [347, 22] width 215 height 26
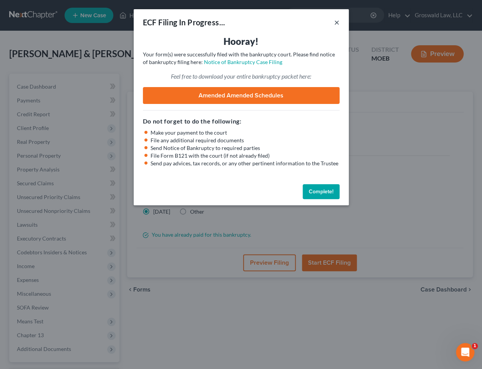
click at [336, 22] on button "×" at bounding box center [336, 22] width 5 height 9
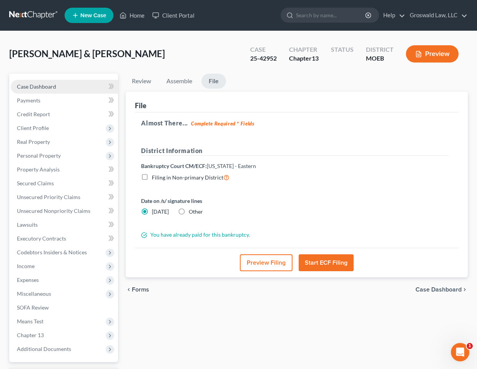
drag, startPoint x: 36, startPoint y: 85, endPoint x: 40, endPoint y: 88, distance: 4.6
click at [36, 85] on span "Case Dashboard" at bounding box center [36, 86] width 39 height 7
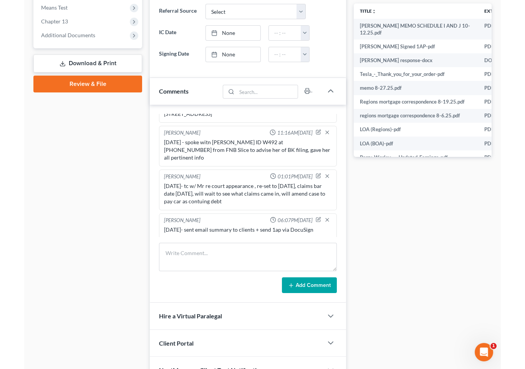
scroll to position [357, 0]
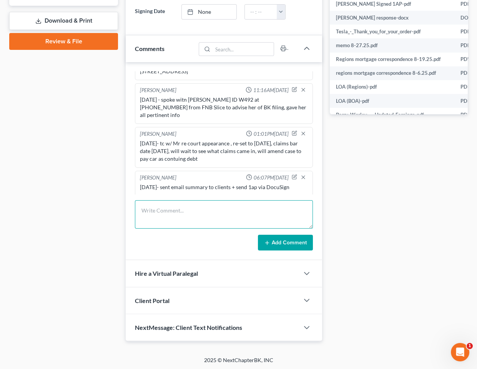
click at [190, 220] on textarea at bounding box center [224, 214] width 178 height 28
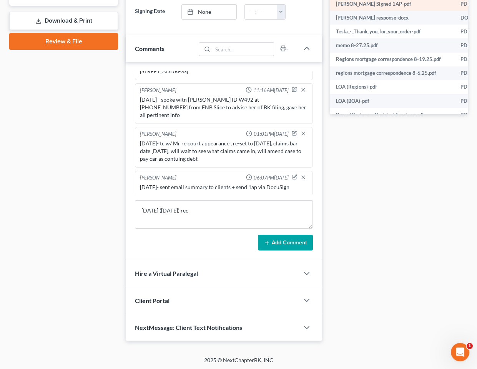
drag, startPoint x: 356, startPoint y: 261, endPoint x: 364, endPoint y: 4, distance: 257.8
click at [357, 261] on div "Docs Tasks Events Fees Timer 7% Completed Nothing here yet! Credit Counseling C…" at bounding box center [399, 29] width 146 height 625
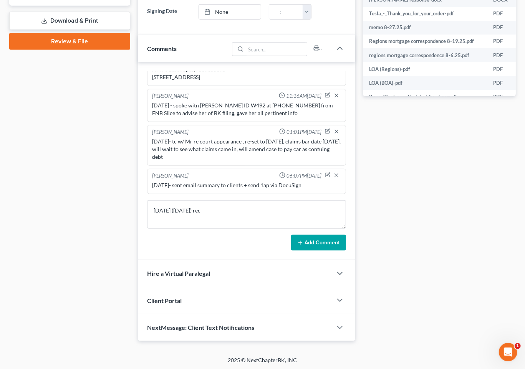
scroll to position [573, 0]
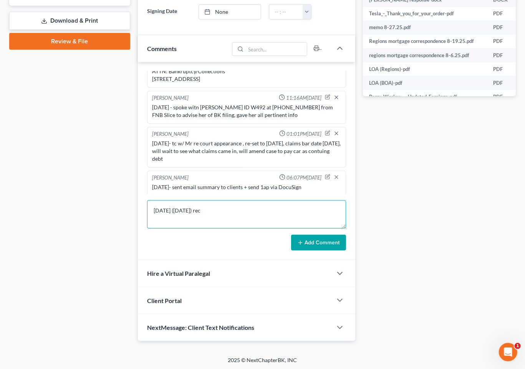
click at [223, 212] on textarea "[DATE] ([DATE]) rec" at bounding box center [246, 214] width 199 height 28
paste textarea "7332385672"
type textarea "[DATE] ([DATE]) - rec'd signed docs, efiled 1ap, amended I and J , uploaded pla…"
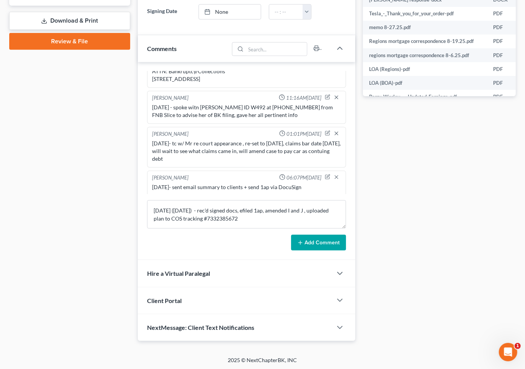
click at [331, 240] on button "Add Comment" at bounding box center [318, 243] width 55 height 16
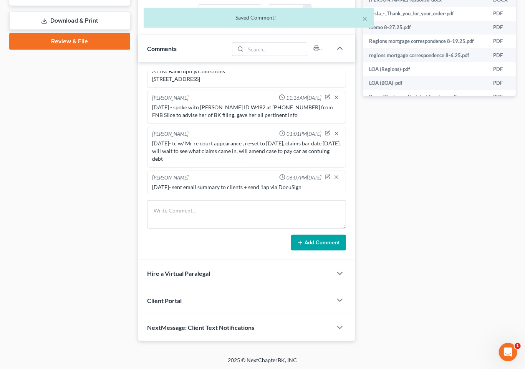
scroll to position [609, 0]
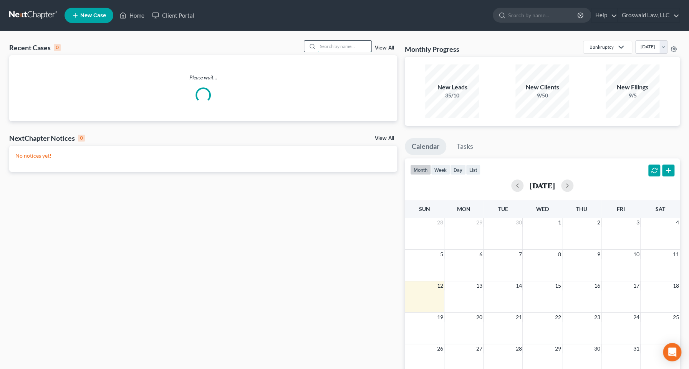
click at [331, 49] on input "search" at bounding box center [345, 46] width 54 height 11
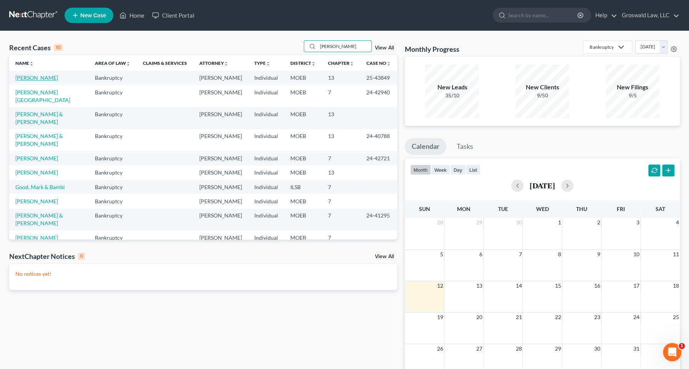
type input "allen"
click at [25, 78] on link "Allen, James" at bounding box center [36, 77] width 43 height 7
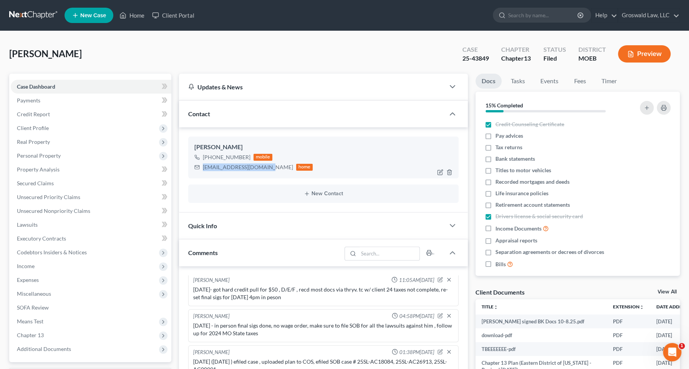
drag, startPoint x: 264, startPoint y: 167, endPoint x: 190, endPoint y: 166, distance: 73.7
click at [190, 166] on div "James Allen +1 (585) 200-1472 mobile jamesdallen@outlook.com home" at bounding box center [323, 157] width 271 height 41
copy div "jamesdallen@outlook.com"
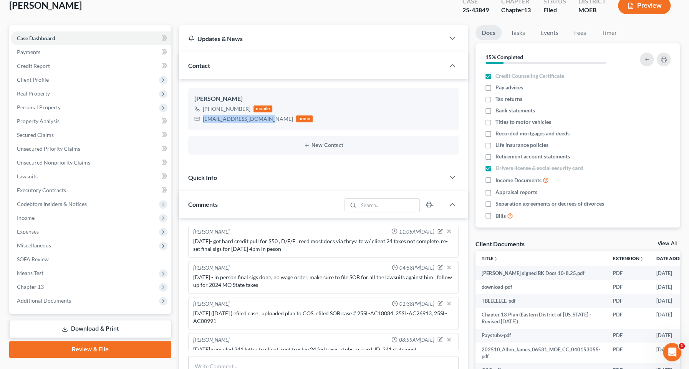
scroll to position [205, 0]
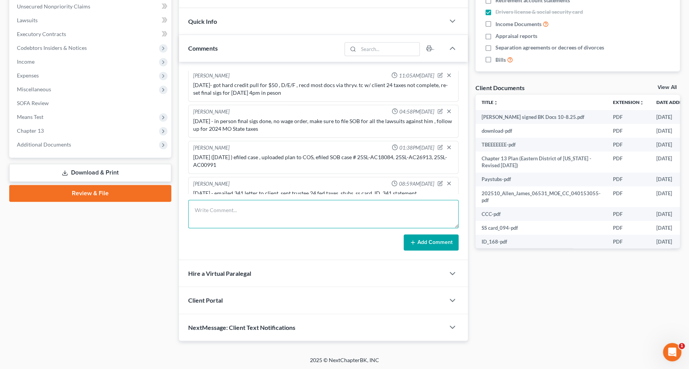
click at [273, 205] on textarea at bounding box center [323, 214] width 271 height 28
click at [355, 212] on textarea "10/12/25 - email to client reminder to send 2024 MO State ta" at bounding box center [323, 214] width 271 height 28
type textarea "10/12/25 - email to client reminder to send 2024 MO State taxes"
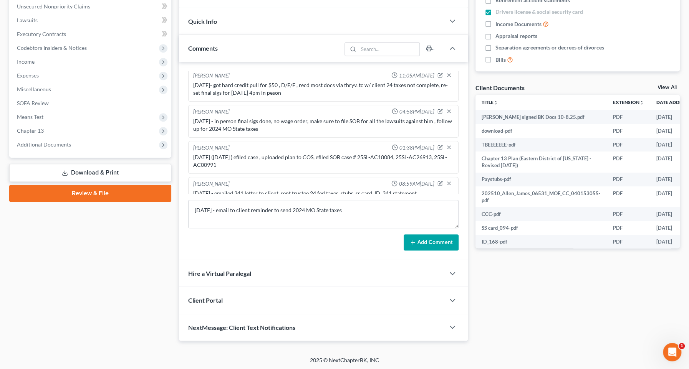
click at [415, 238] on button "Add Comment" at bounding box center [431, 243] width 55 height 16
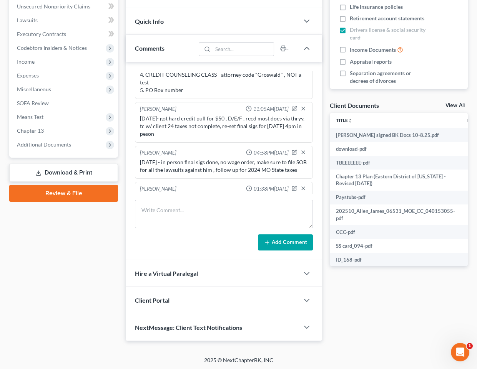
scroll to position [393, 0]
